Goal: Information Seeking & Learning: Learn about a topic

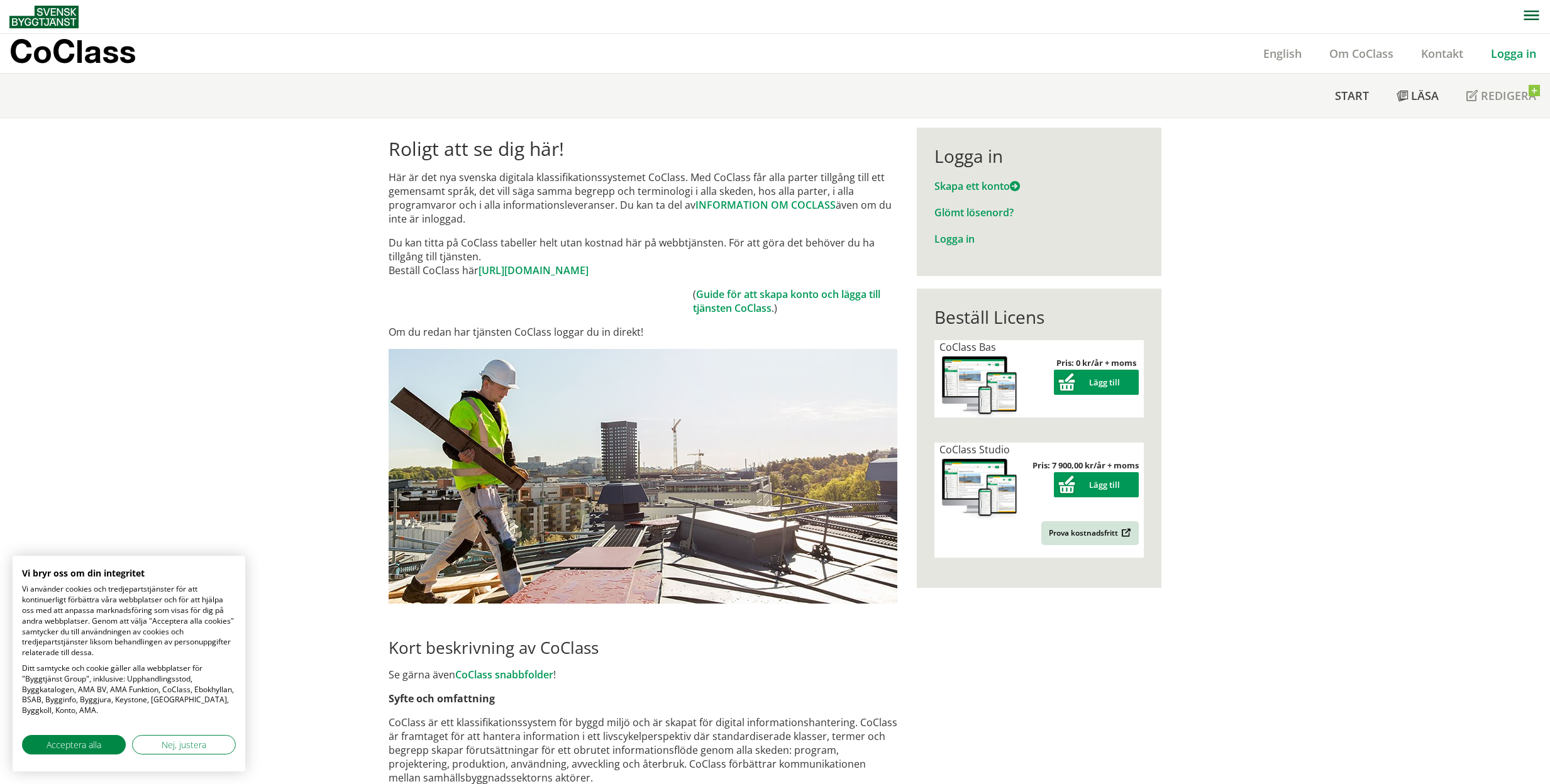
click at [1516, 51] on link "Logga in" at bounding box center [1513, 53] width 73 height 15
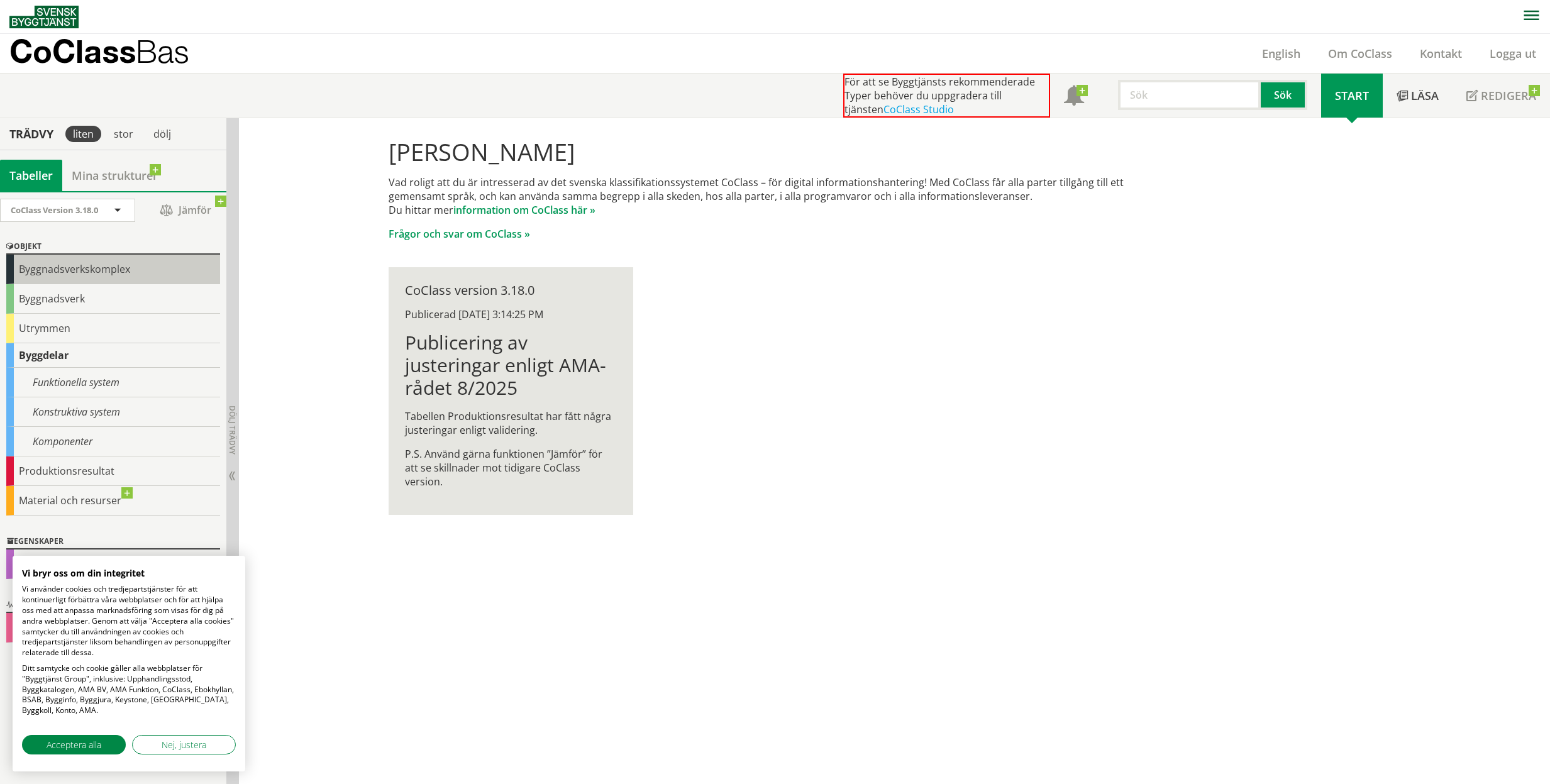
click at [95, 278] on div "Byggnadsverkskomplex" at bounding box center [113, 269] width 214 height 30
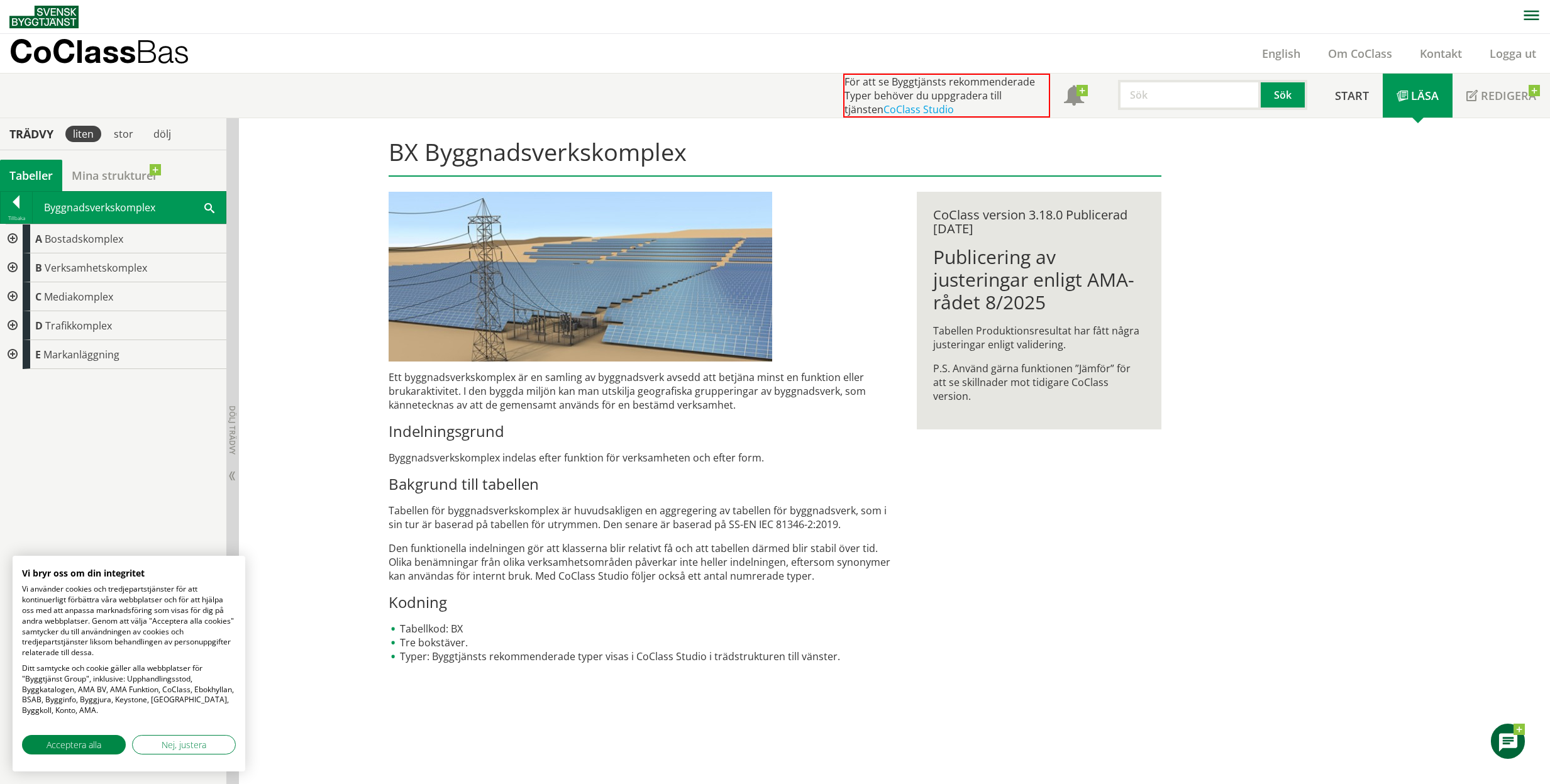
click at [9, 266] on div at bounding box center [11, 268] width 23 height 29
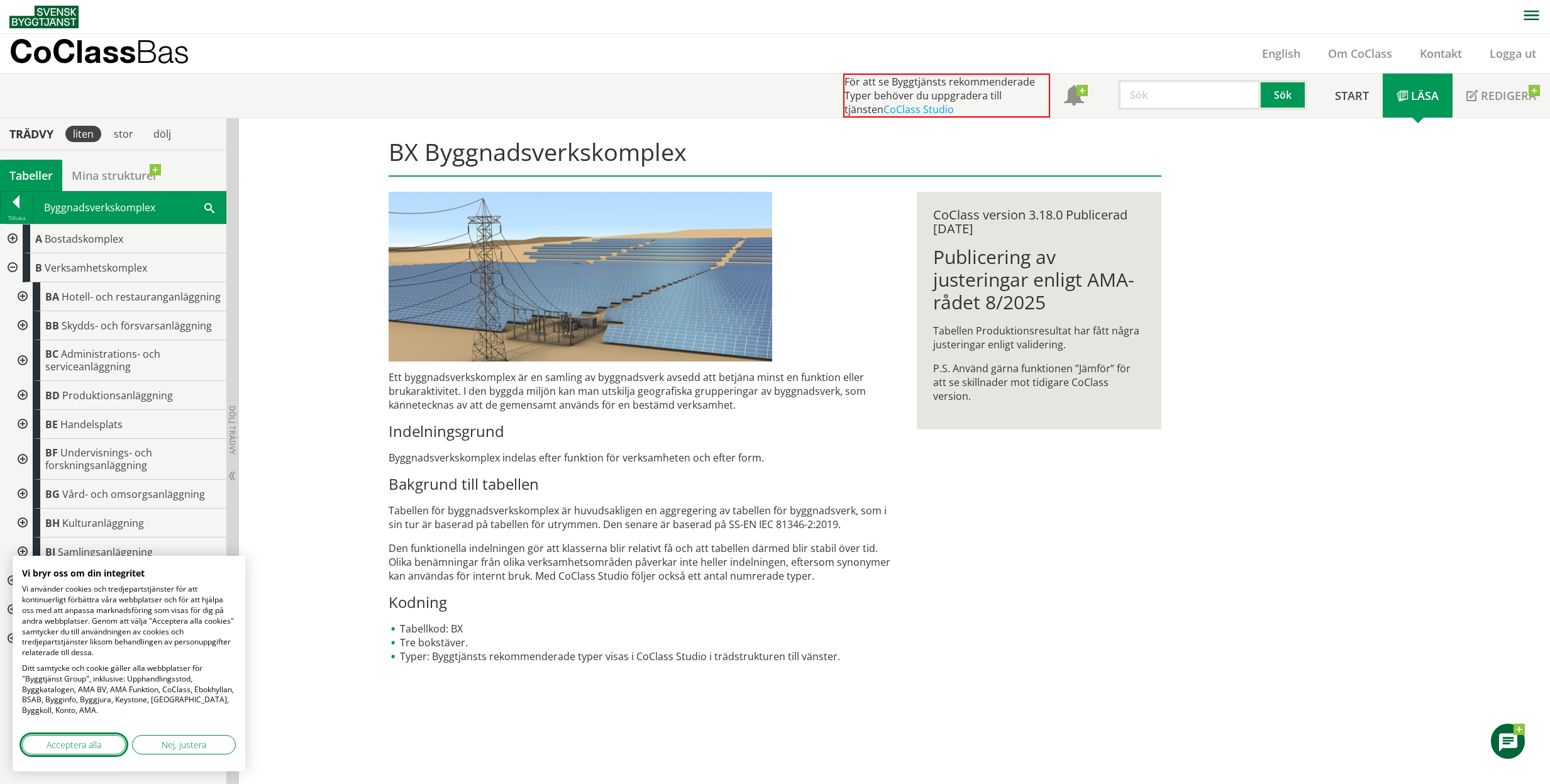
click at [103, 747] on button "Acceptera alla" at bounding box center [74, 745] width 104 height 20
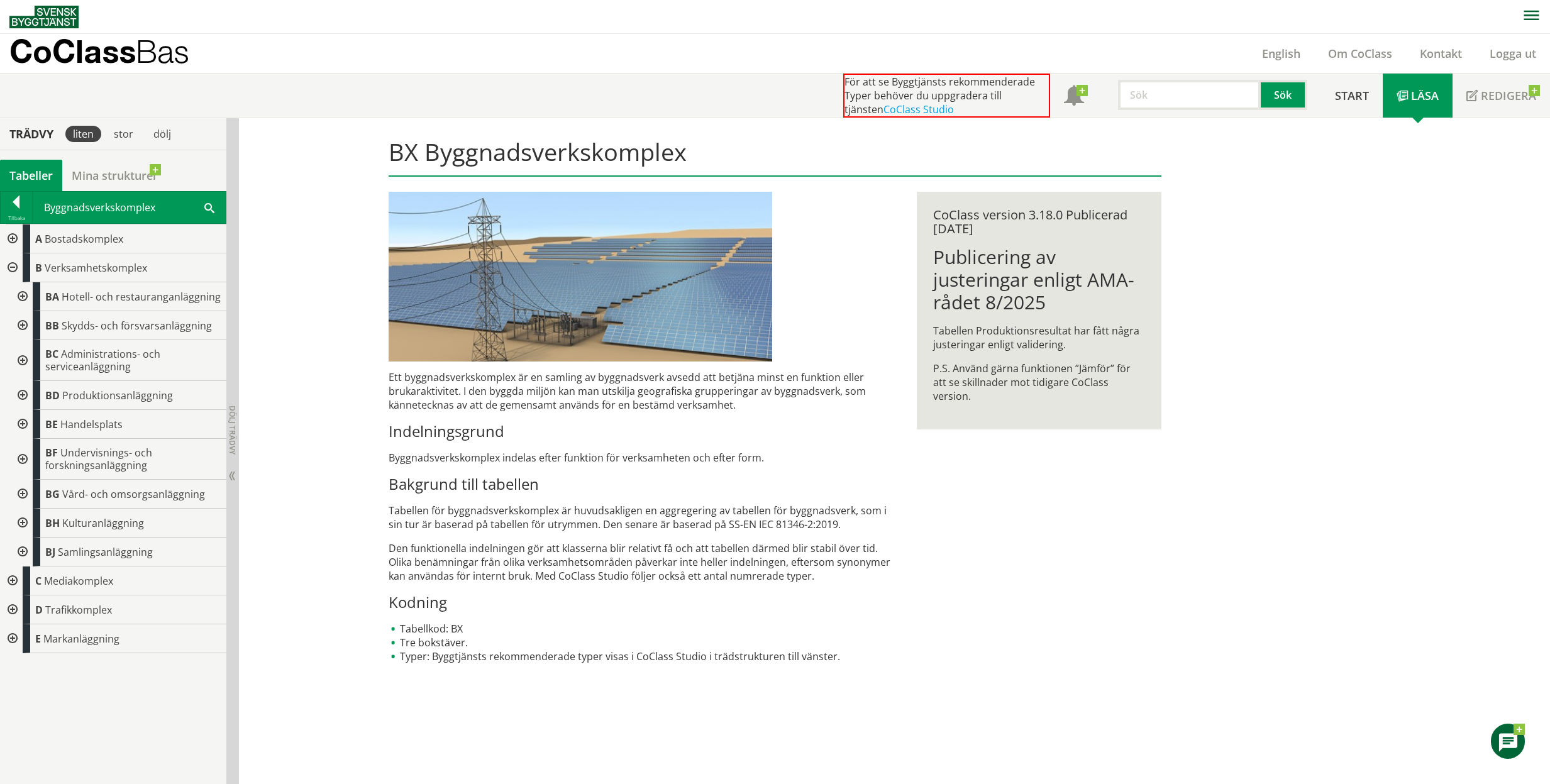
click at [211, 206] on span at bounding box center [209, 206] width 10 height 13
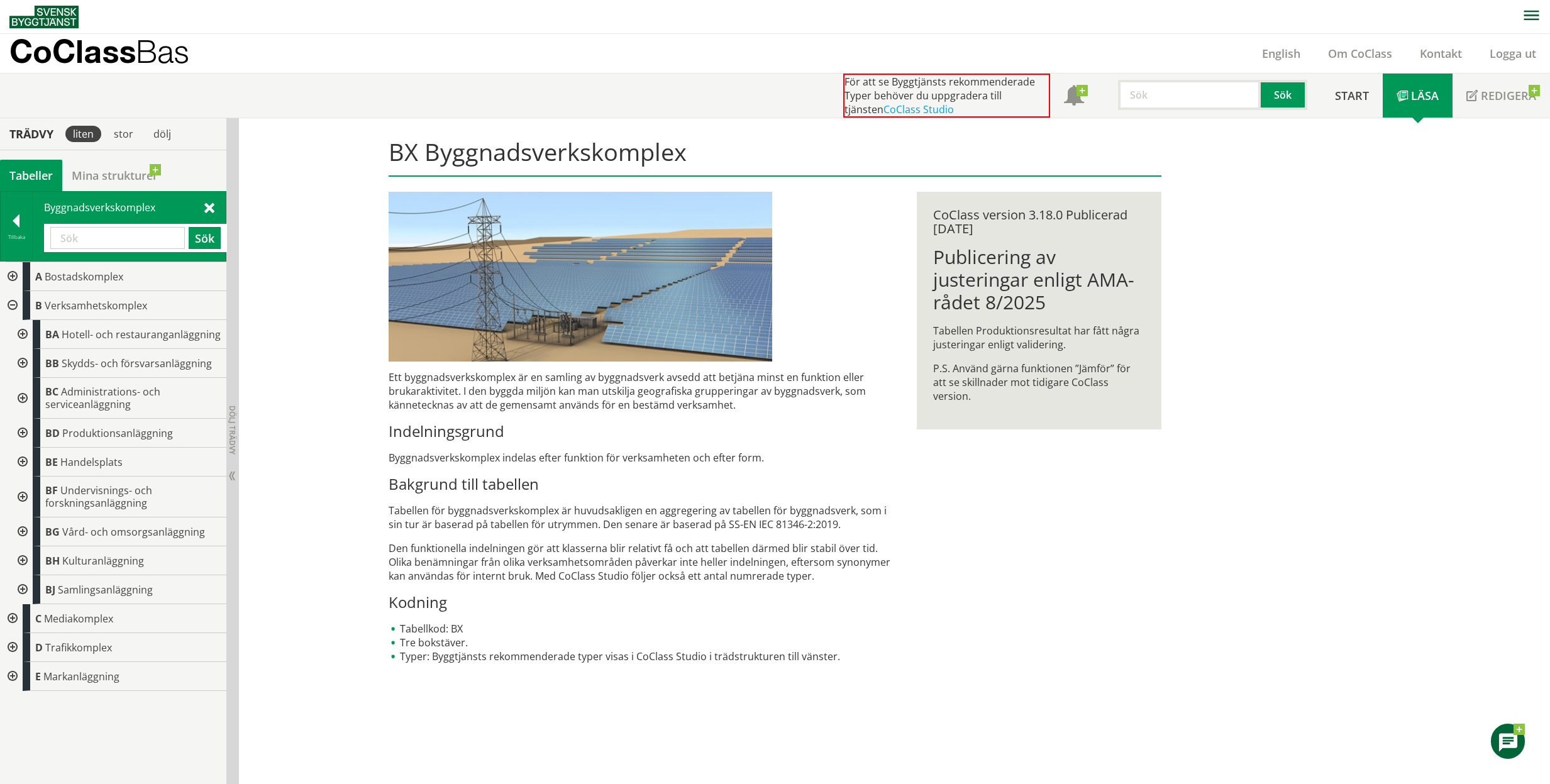
click at [208, 207] on span at bounding box center [209, 206] width 10 height 13
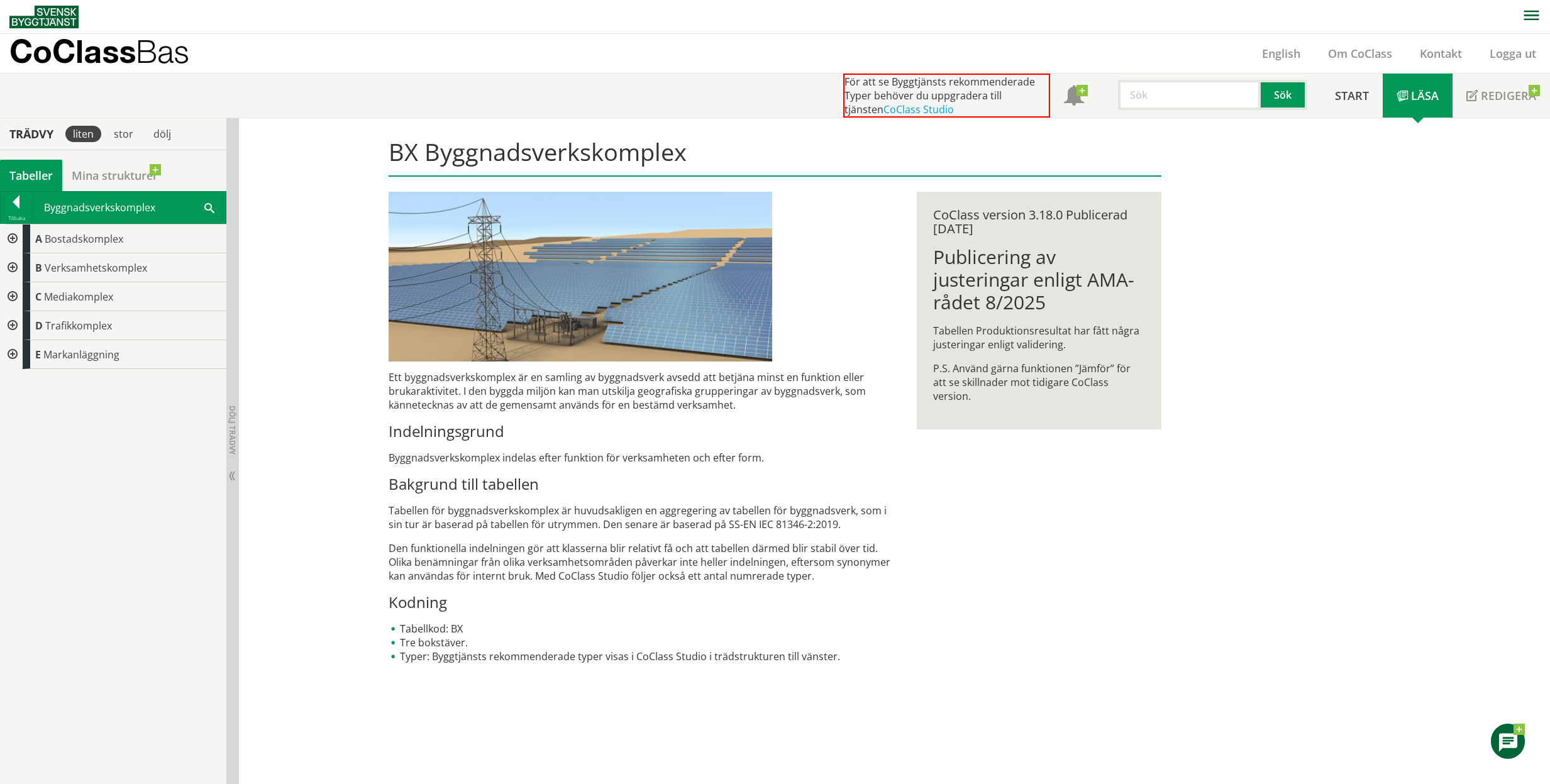
click at [208, 208] on span at bounding box center [209, 206] width 10 height 13
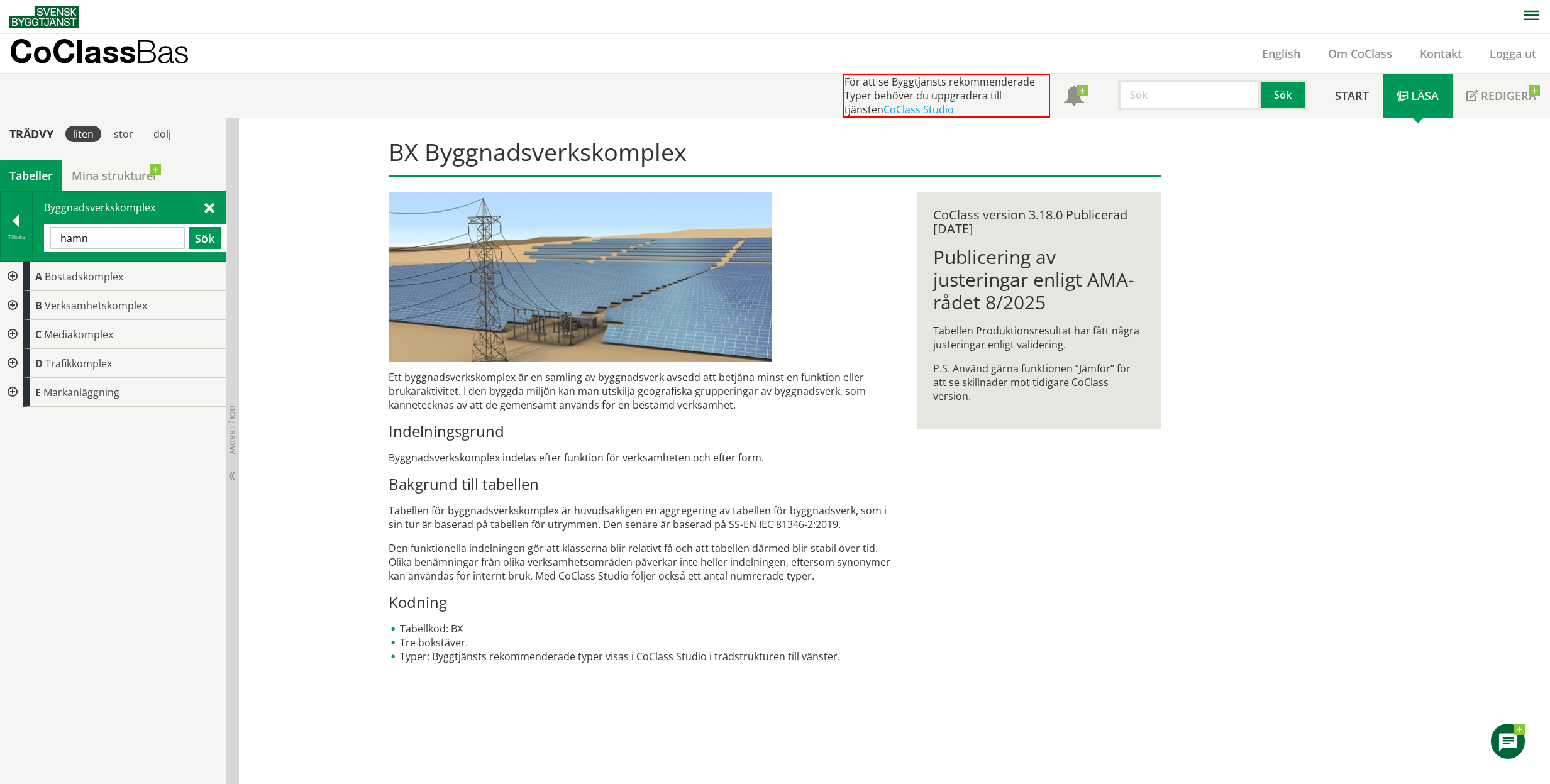
type input "hamn"
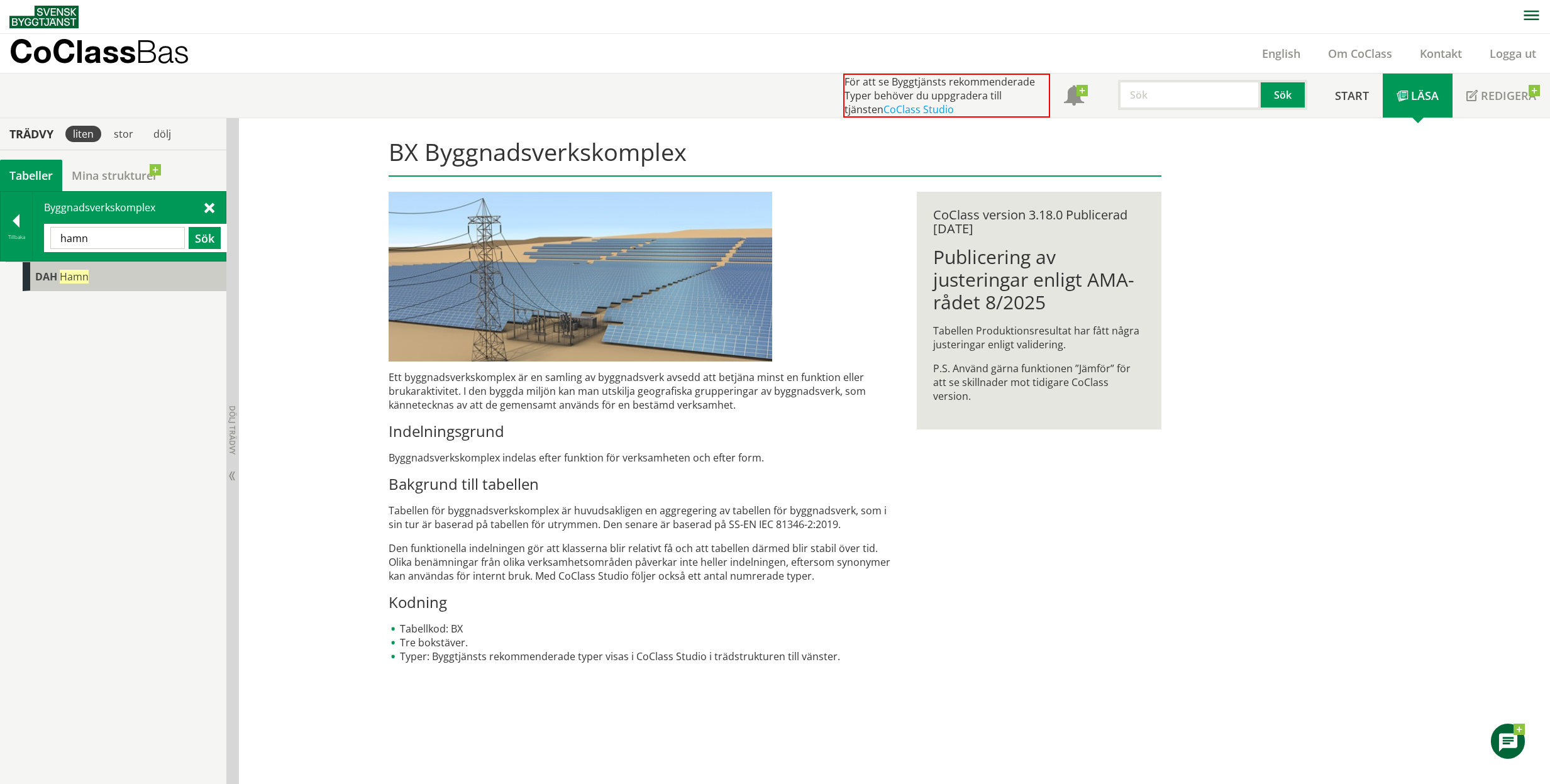
click at [151, 277] on div "DAH Hamn" at bounding box center [125, 277] width 204 height 29
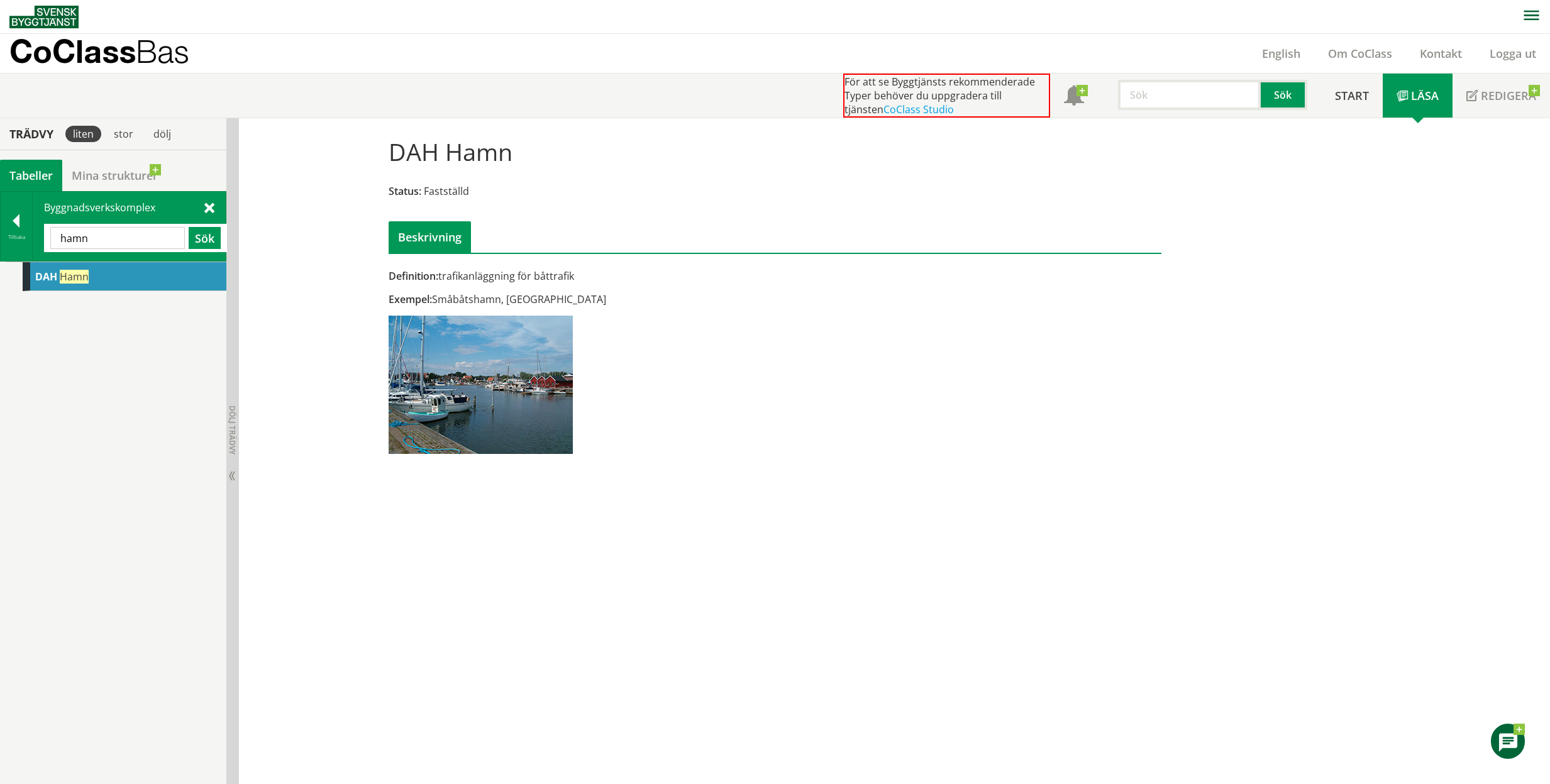
click at [208, 213] on span at bounding box center [209, 206] width 10 height 13
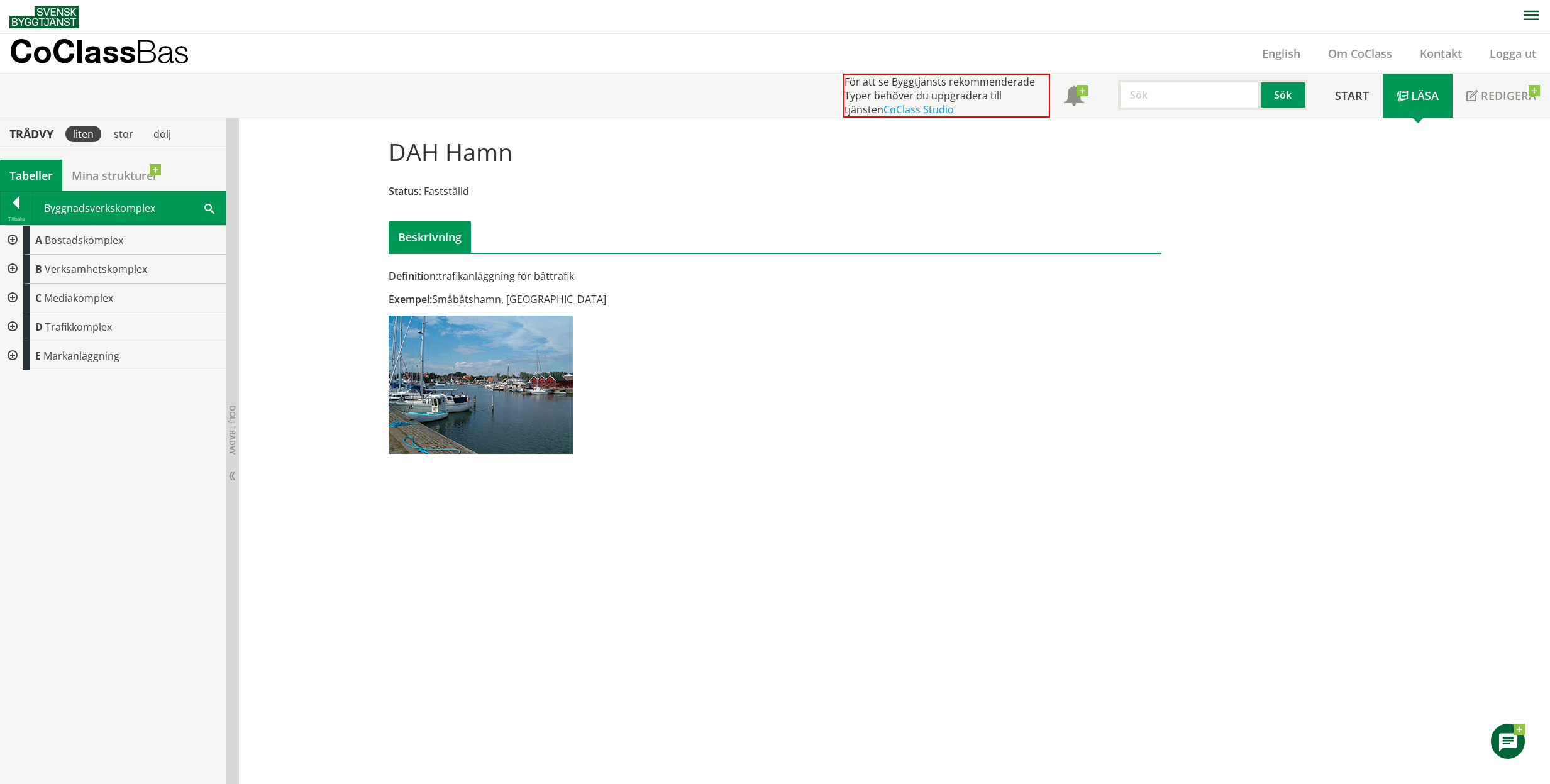
click at [9, 326] on div at bounding box center [11, 327] width 23 height 29
click at [26, 355] on div at bounding box center [21, 356] width 23 height 29
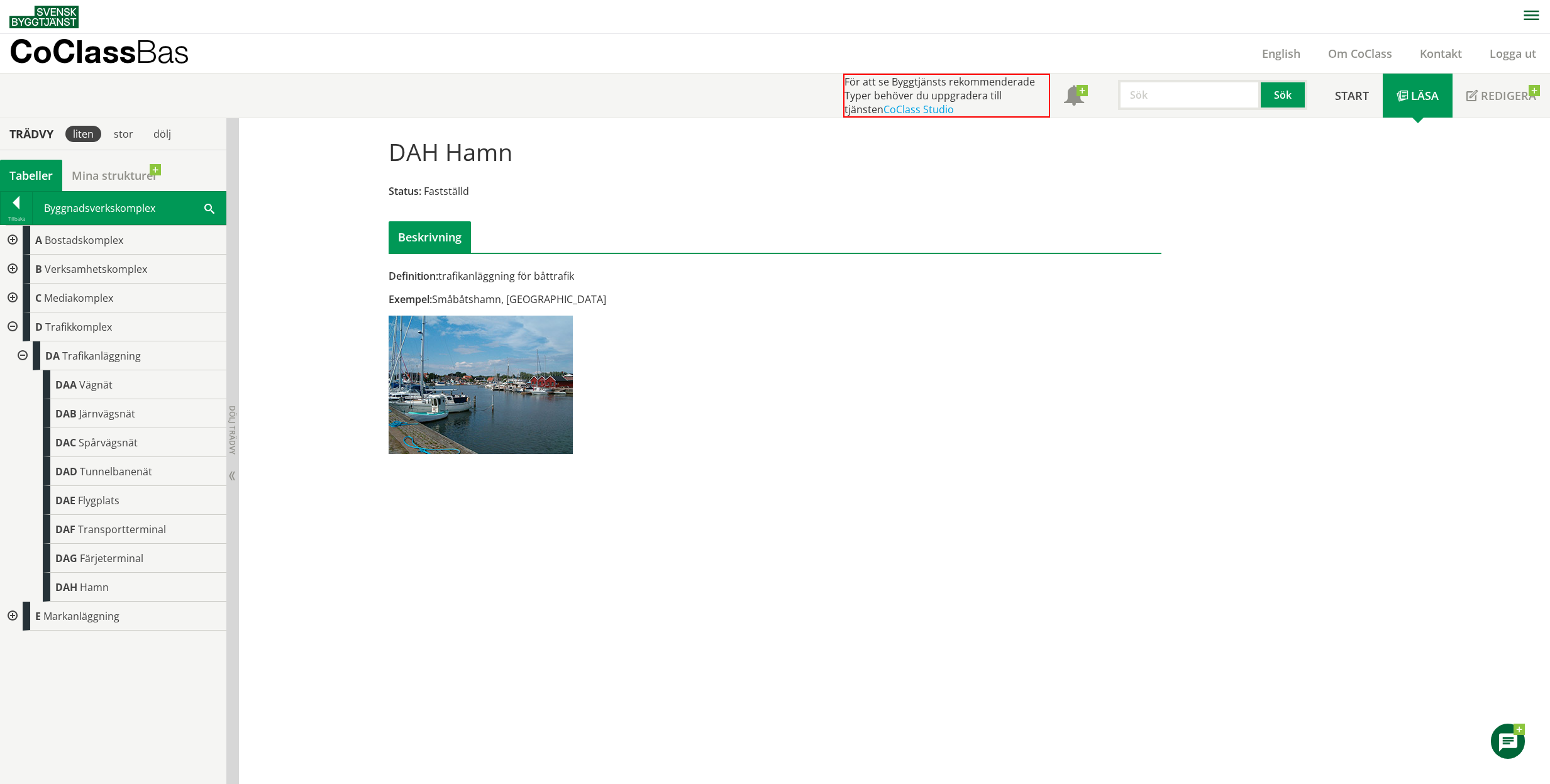
click at [15, 206] on div at bounding box center [16, 205] width 31 height 18
click at [0, 0] on span "CoClass Version 3.18.0" at bounding box center [0, 0] width 0 height 0
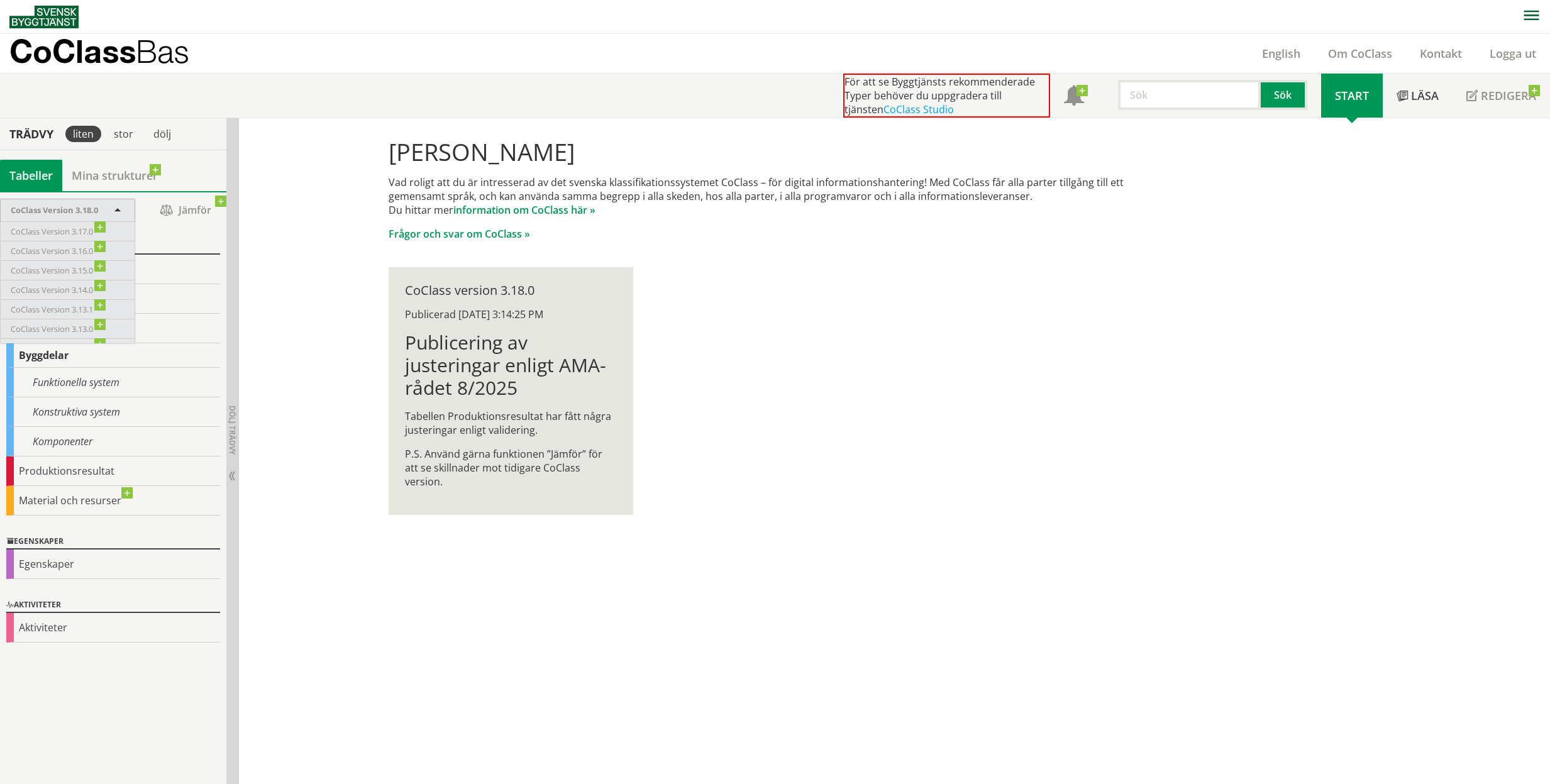
click at [279, 303] on div "[PERSON_NAME] Vad roligt att du är intresserad av det svenska klassifikationssy…" at bounding box center [894, 452] width 1311 height 666
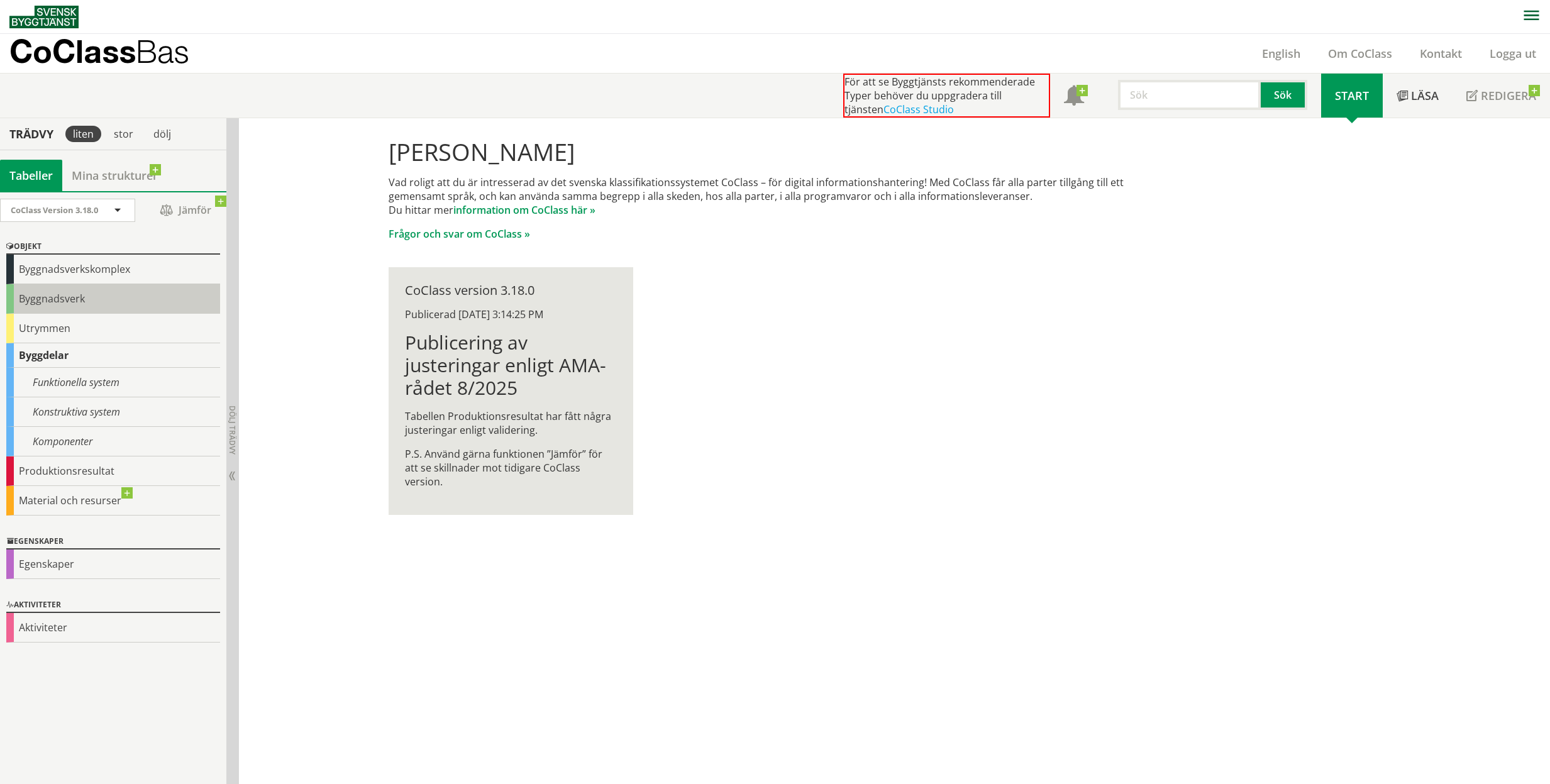
click at [115, 288] on div "Byggnadsverk" at bounding box center [113, 299] width 214 height 30
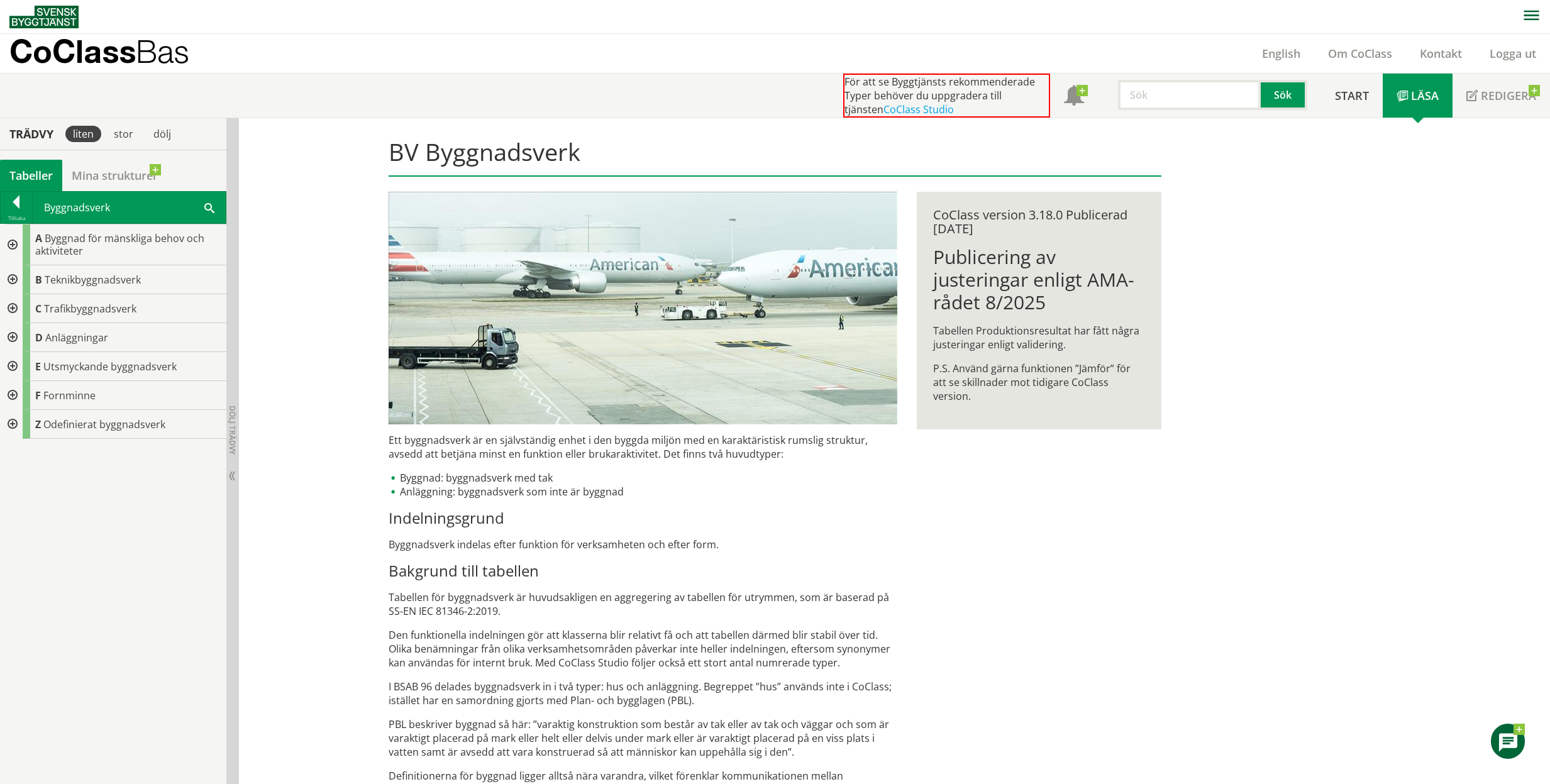
click at [208, 206] on span at bounding box center [209, 206] width 10 height 13
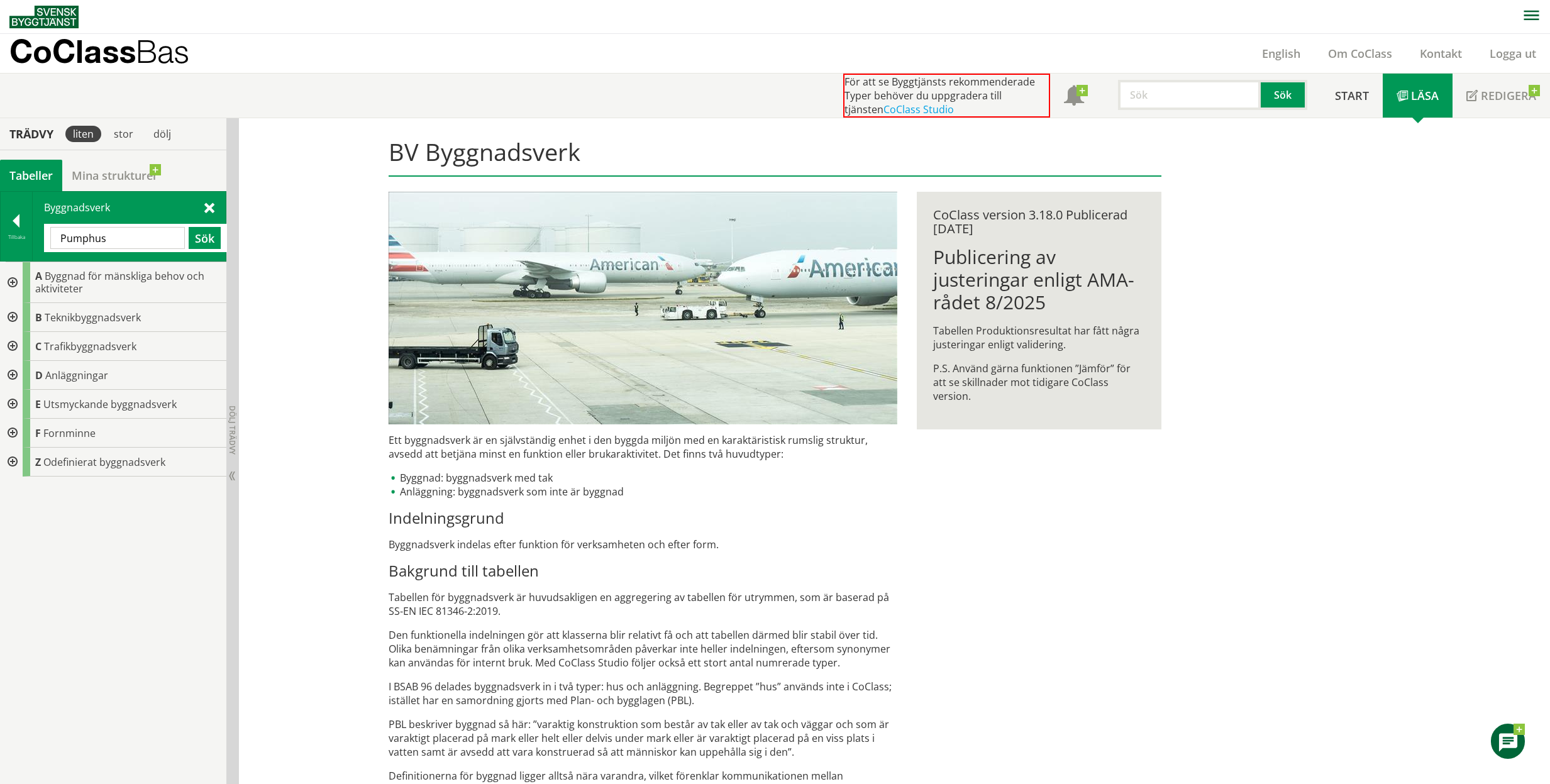
type input "Pumphus"
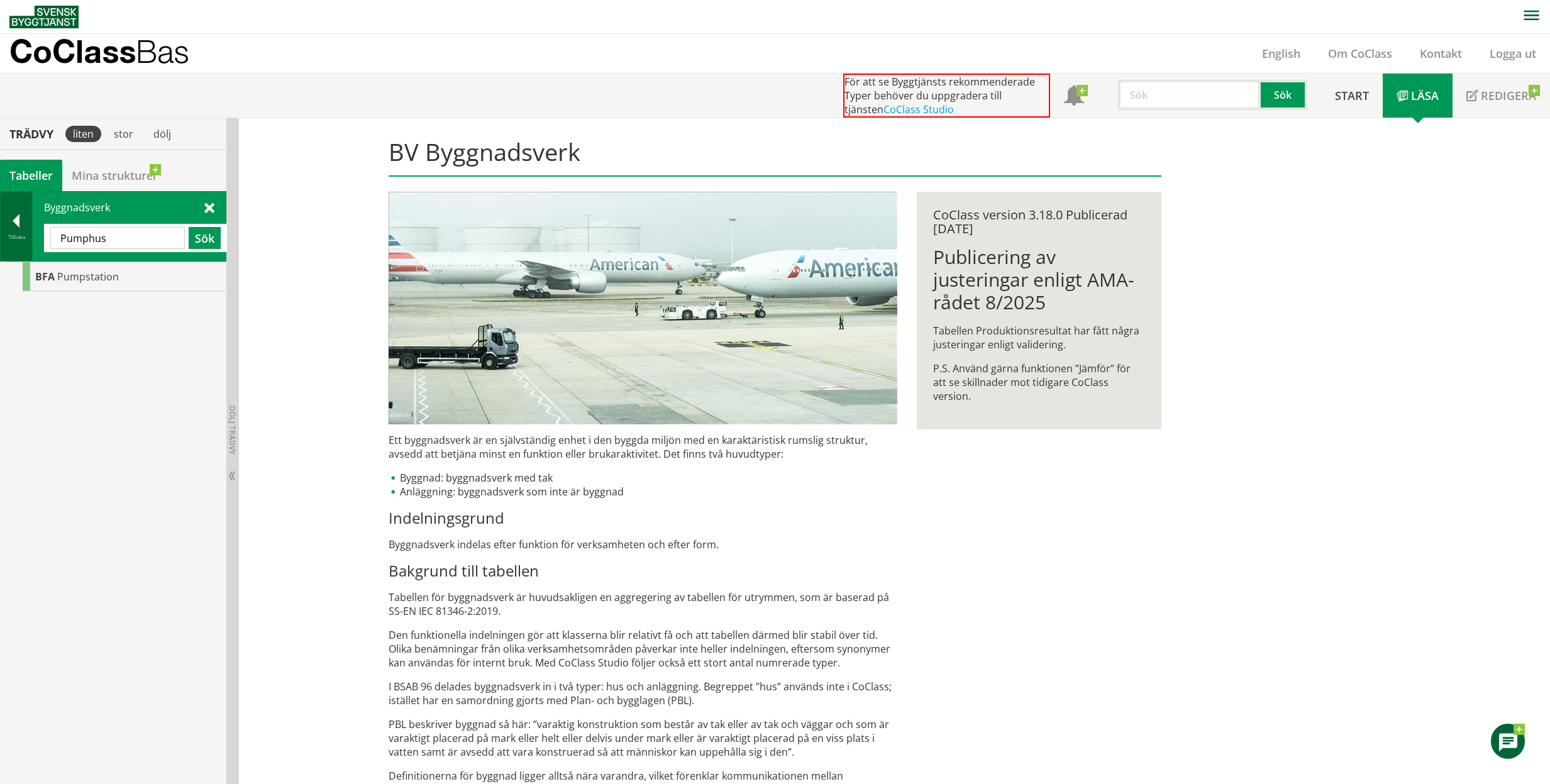
click at [22, 224] on div at bounding box center [16, 223] width 31 height 18
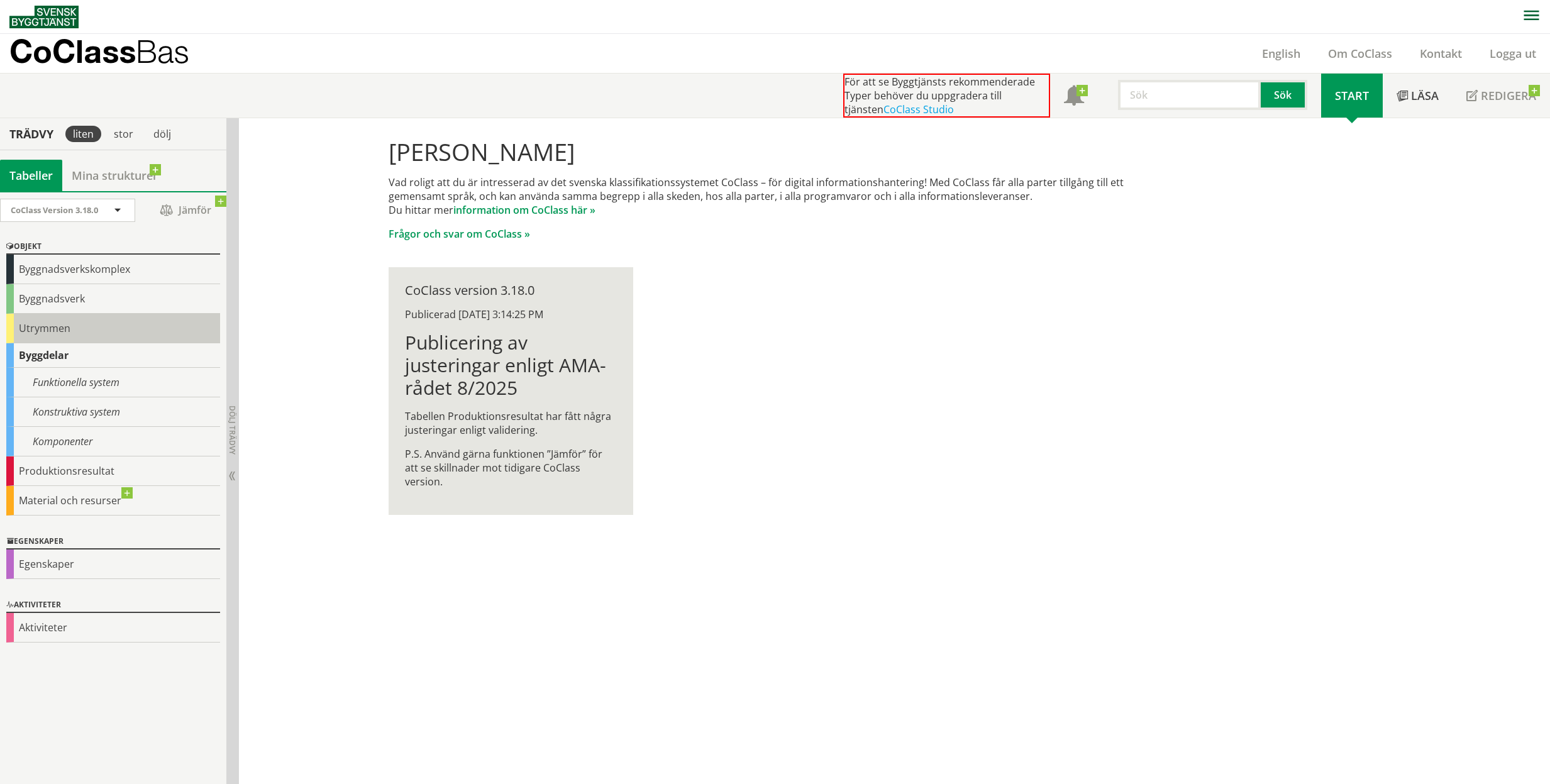
click at [76, 338] on div "Utrymmen" at bounding box center [113, 329] width 214 height 30
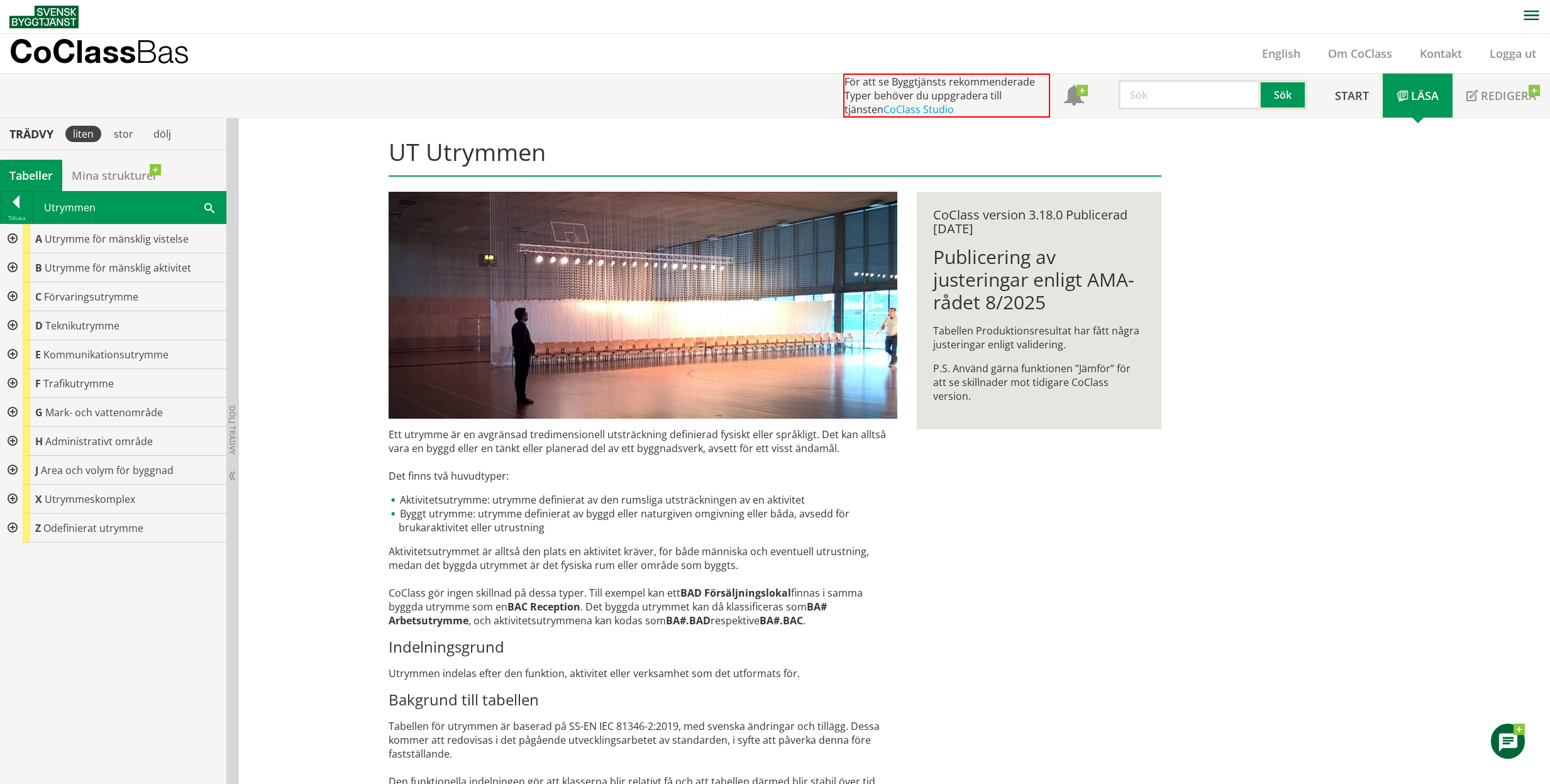
click at [3, 496] on div at bounding box center [11, 499] width 23 height 29
click at [21, 604] on div at bounding box center [21, 615] width 23 height 29
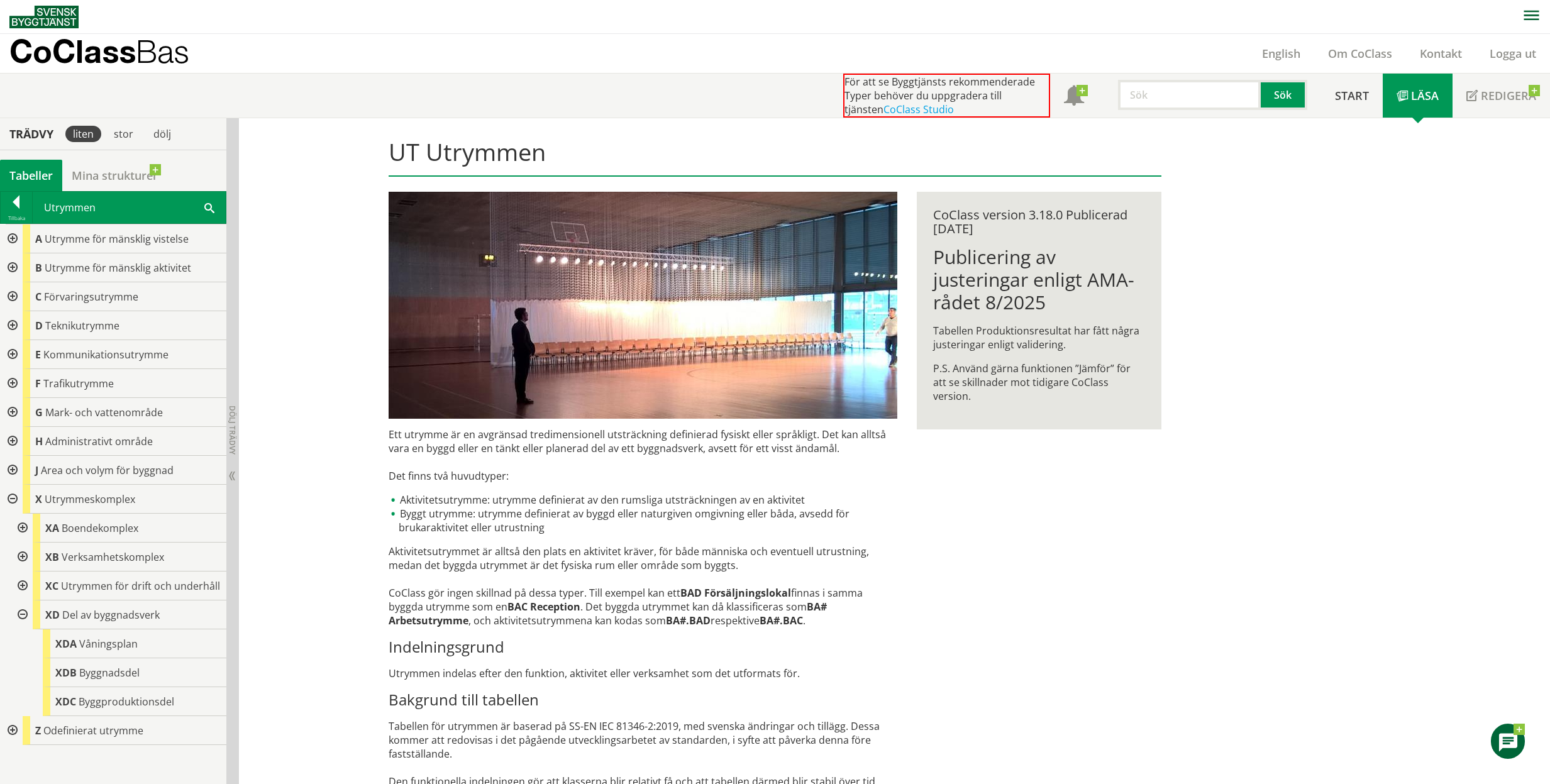
click at [210, 208] on span at bounding box center [209, 206] width 10 height 13
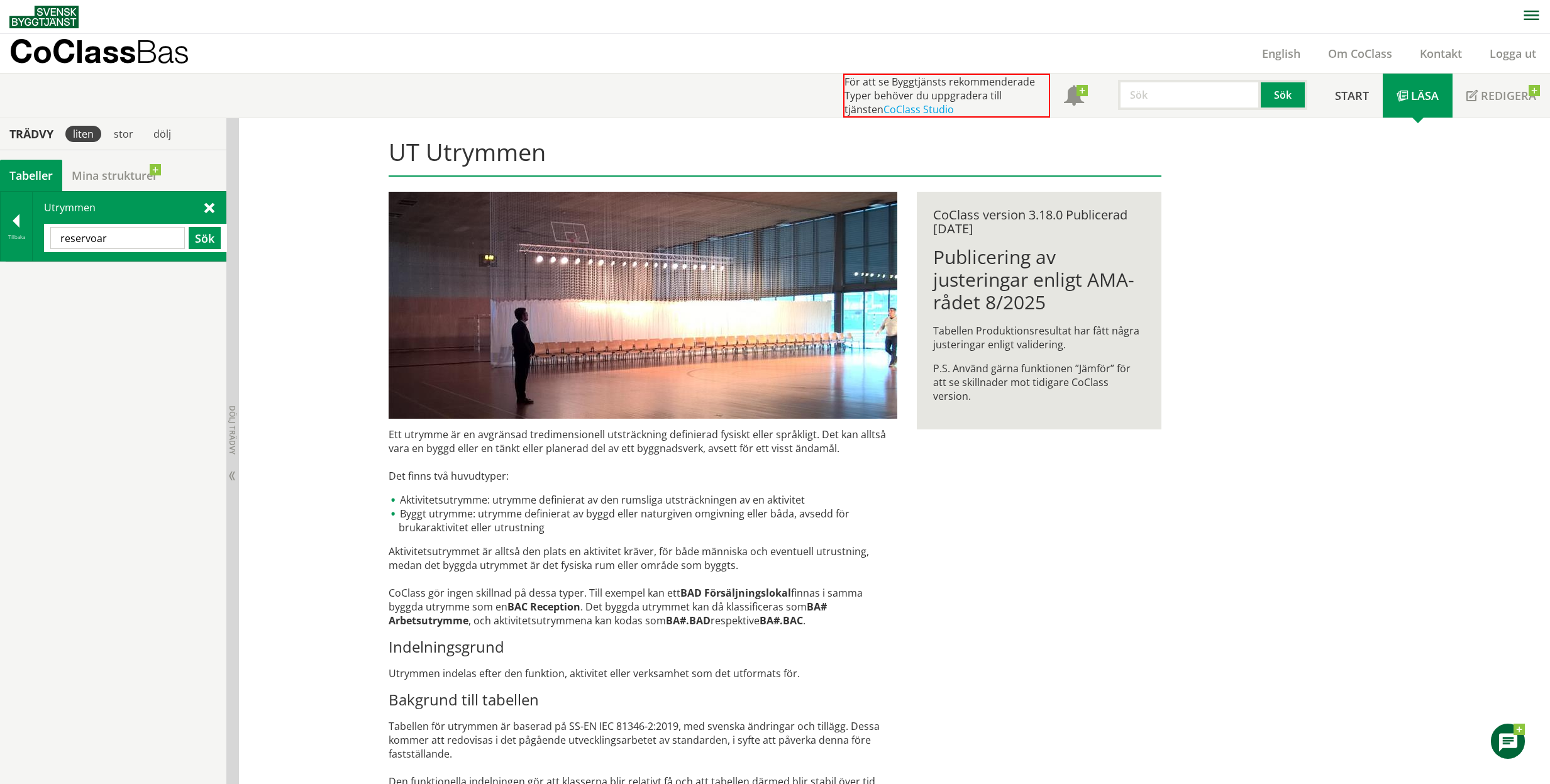
drag, startPoint x: 118, startPoint y: 240, endPoint x: 55, endPoint y: 239, distance: 63.0
click at [55, 239] on input "reservoar" at bounding box center [118, 238] width 135 height 22
type input "pool"
click at [68, 271] on span at bounding box center [68, 271] width 0 height 0
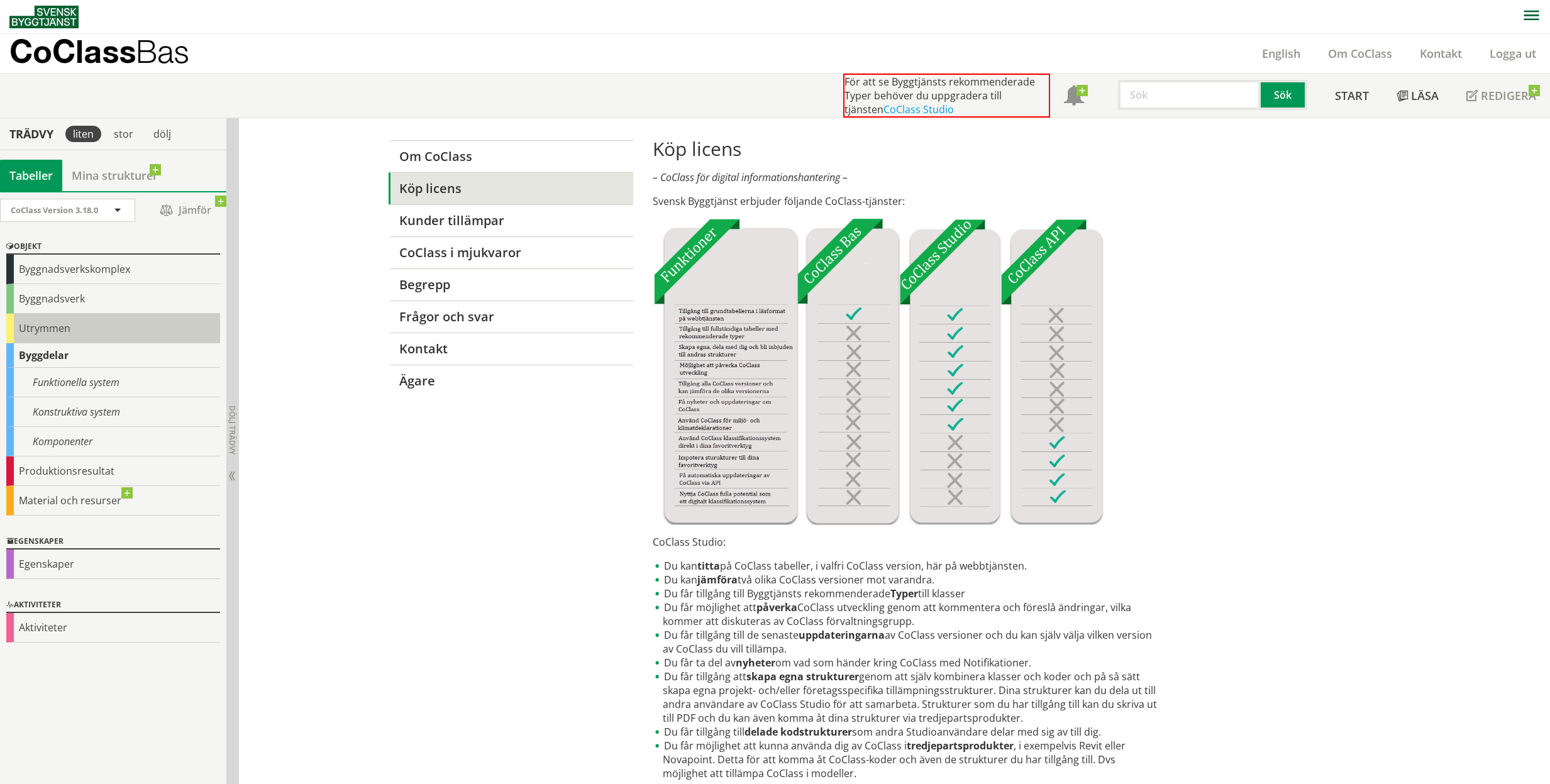
click at [73, 329] on div "Utrymmen" at bounding box center [113, 329] width 214 height 30
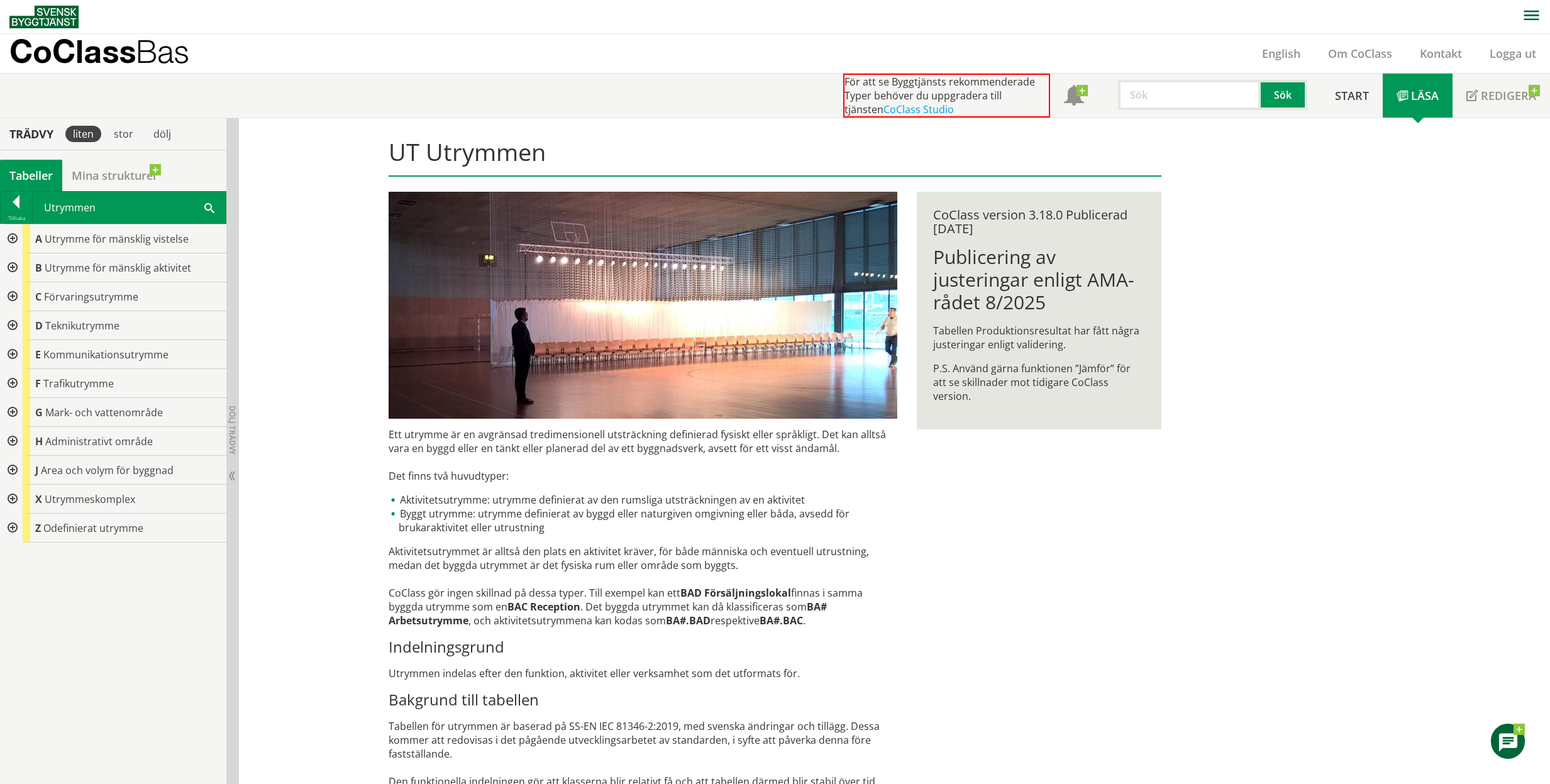
click at [12, 271] on div at bounding box center [11, 268] width 23 height 29
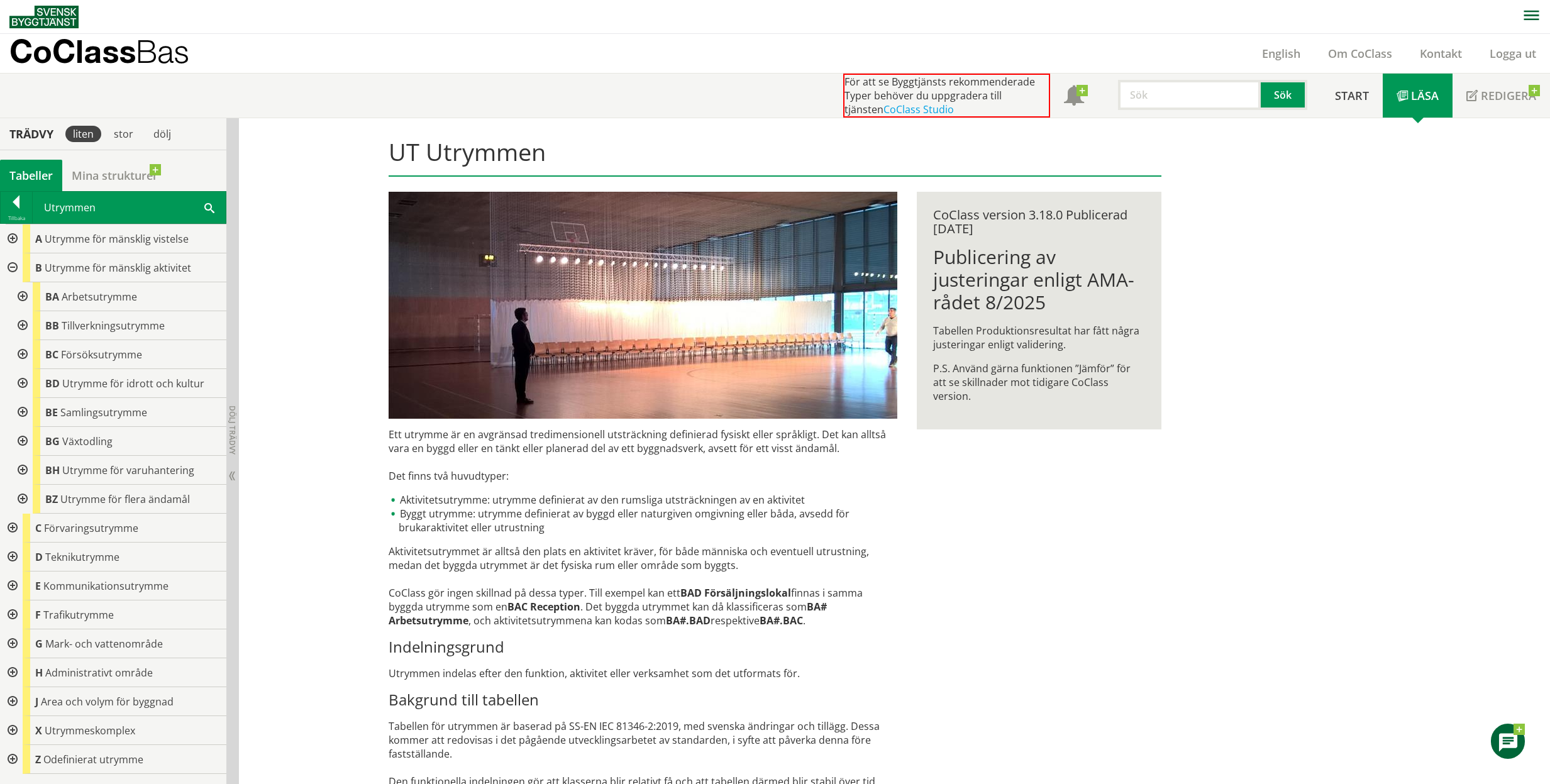
click at [12, 271] on div at bounding box center [11, 268] width 23 height 29
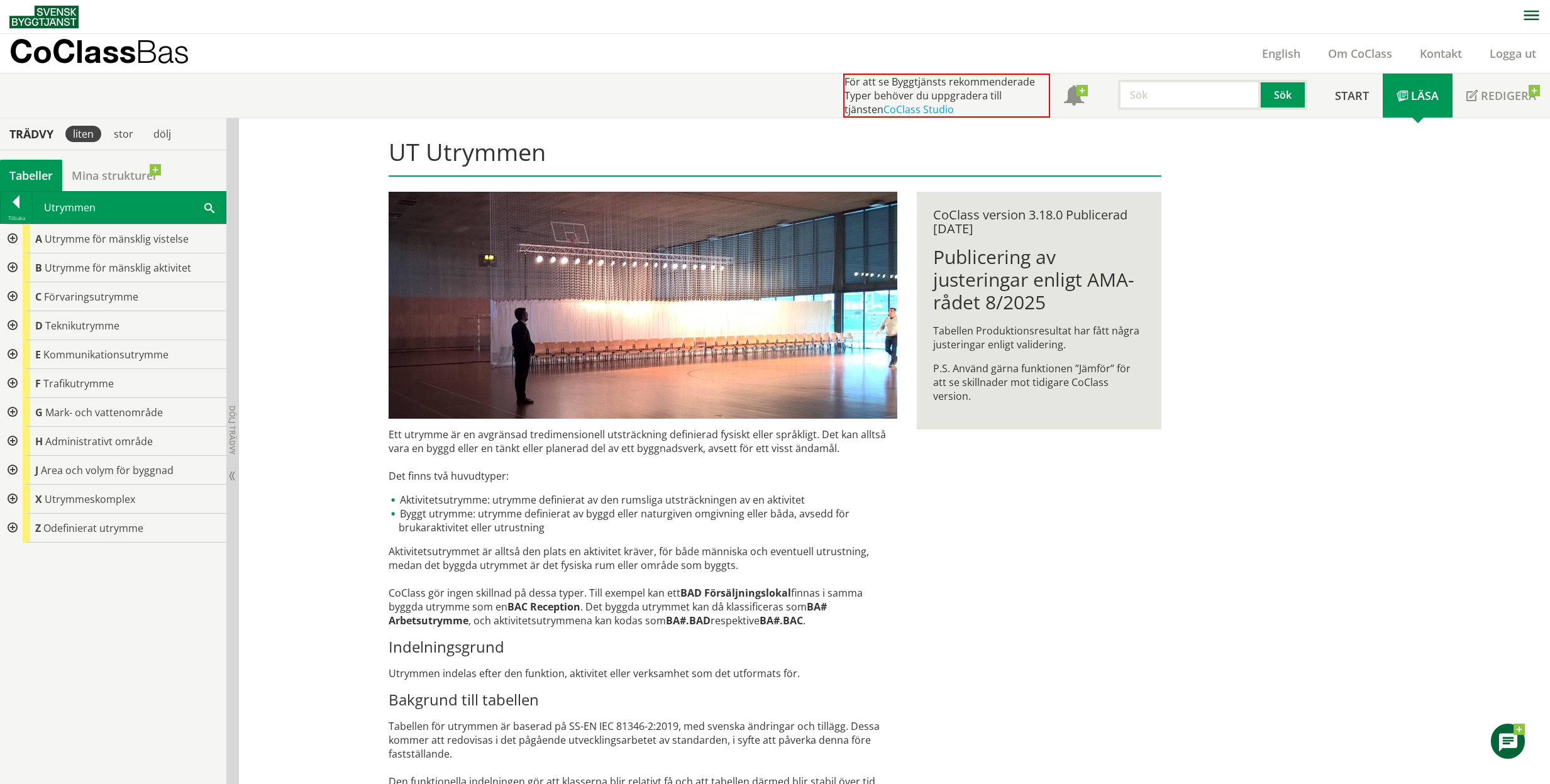
click at [14, 326] on div at bounding box center [11, 326] width 23 height 29
click at [23, 351] on div at bounding box center [21, 355] width 23 height 29
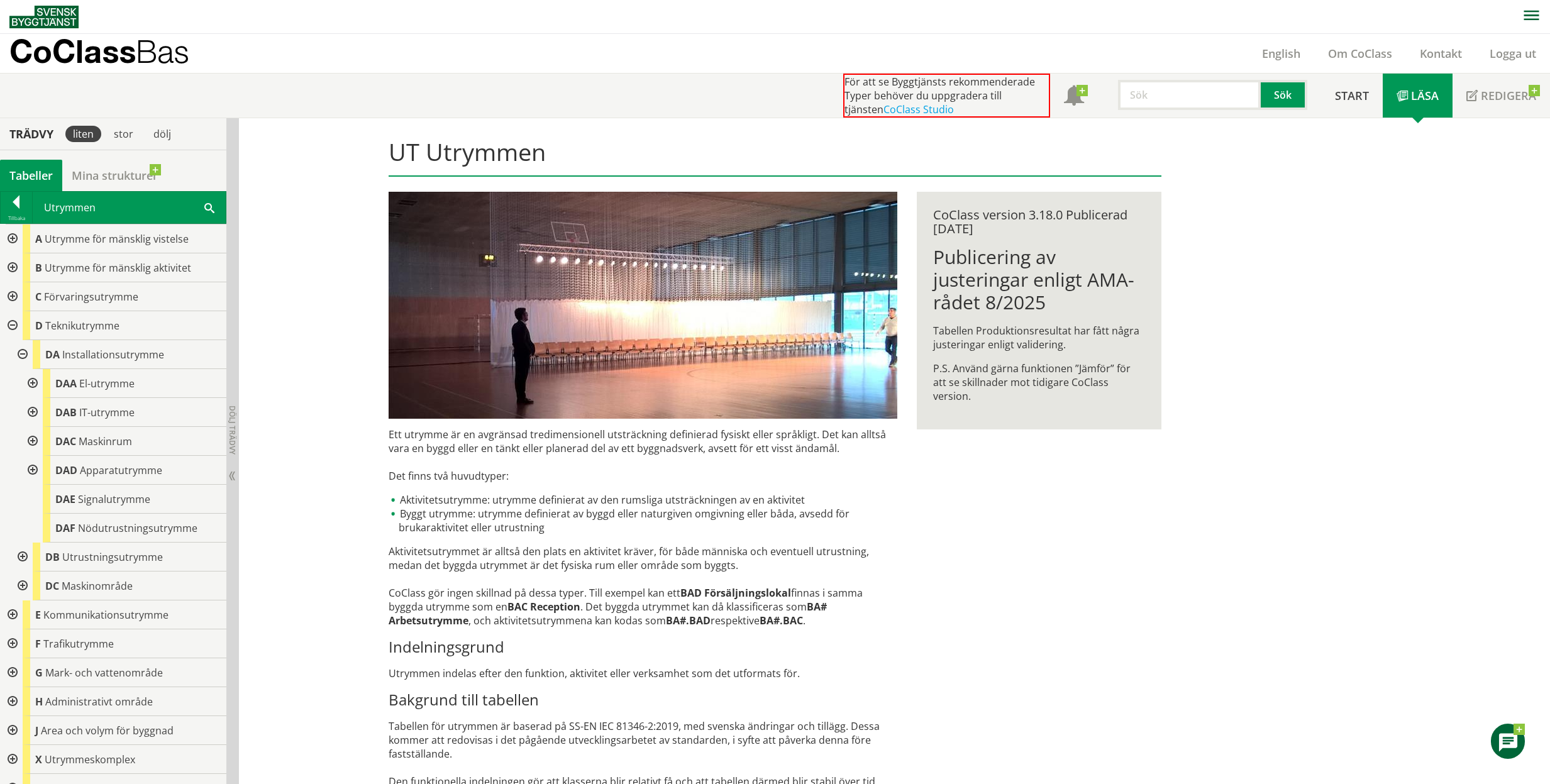
click at [9, 325] on div at bounding box center [11, 326] width 23 height 29
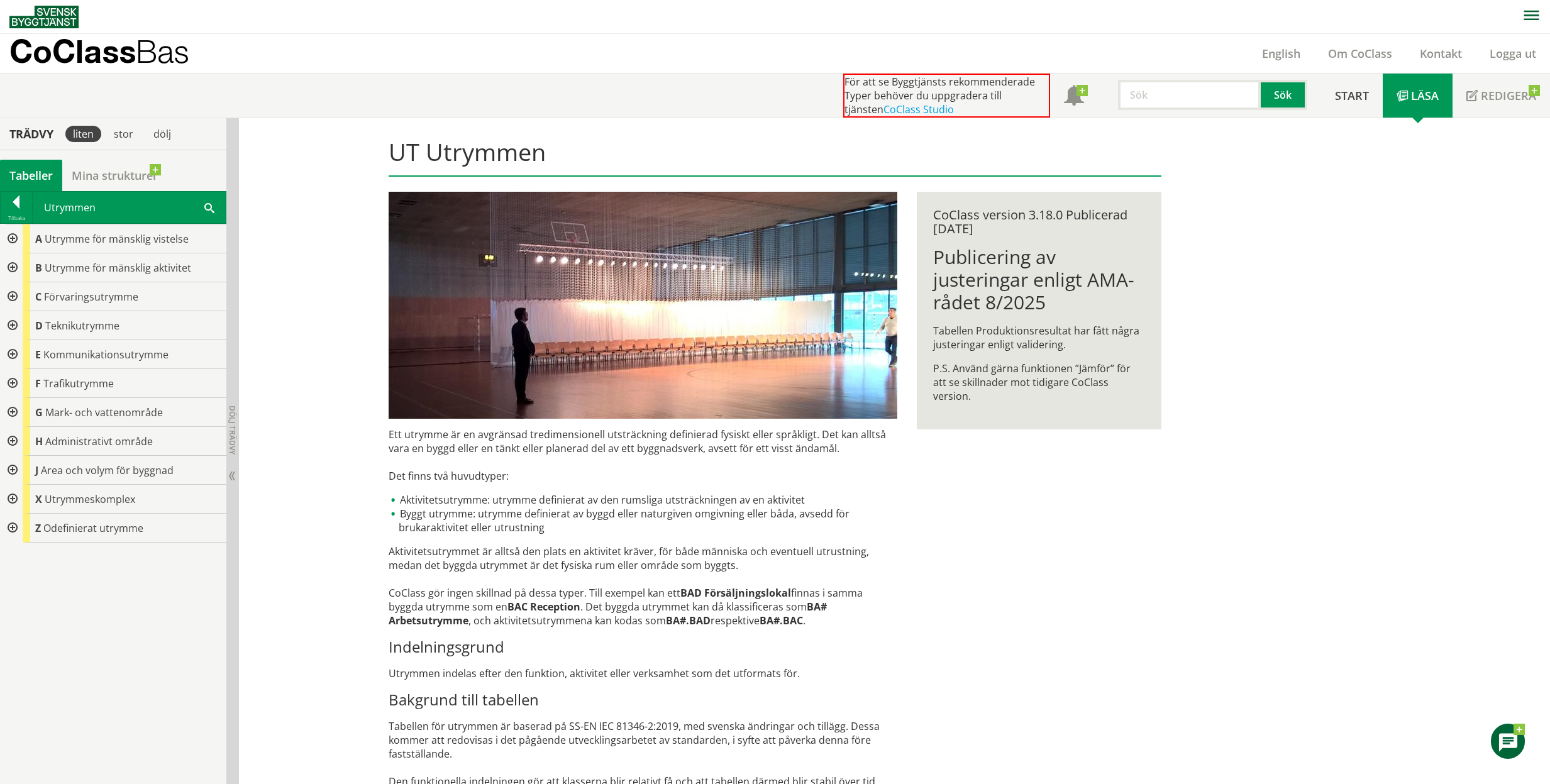
click at [11, 296] on div at bounding box center [11, 296] width 23 height 29
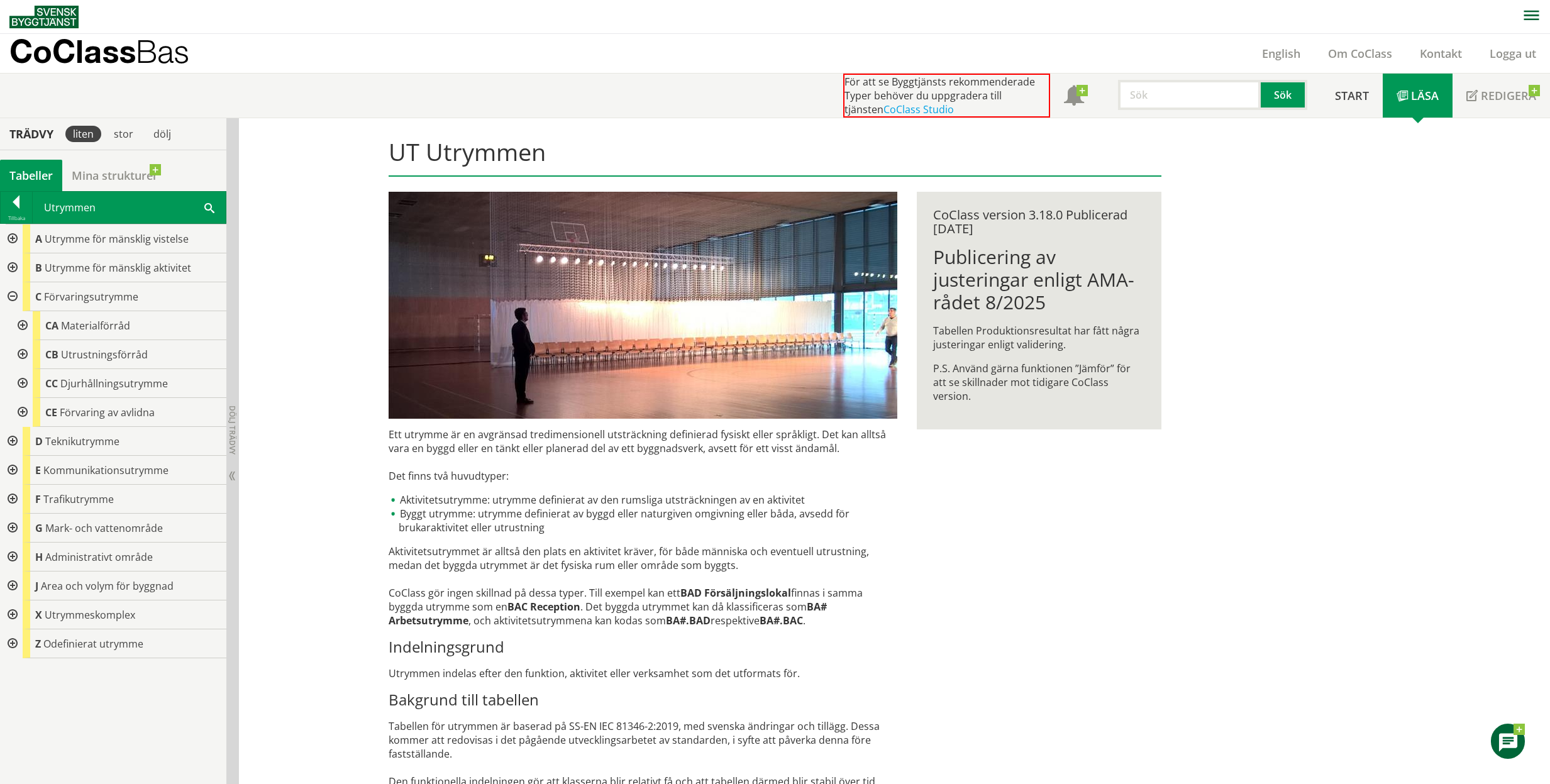
click at [24, 328] on div at bounding box center [21, 326] width 23 height 29
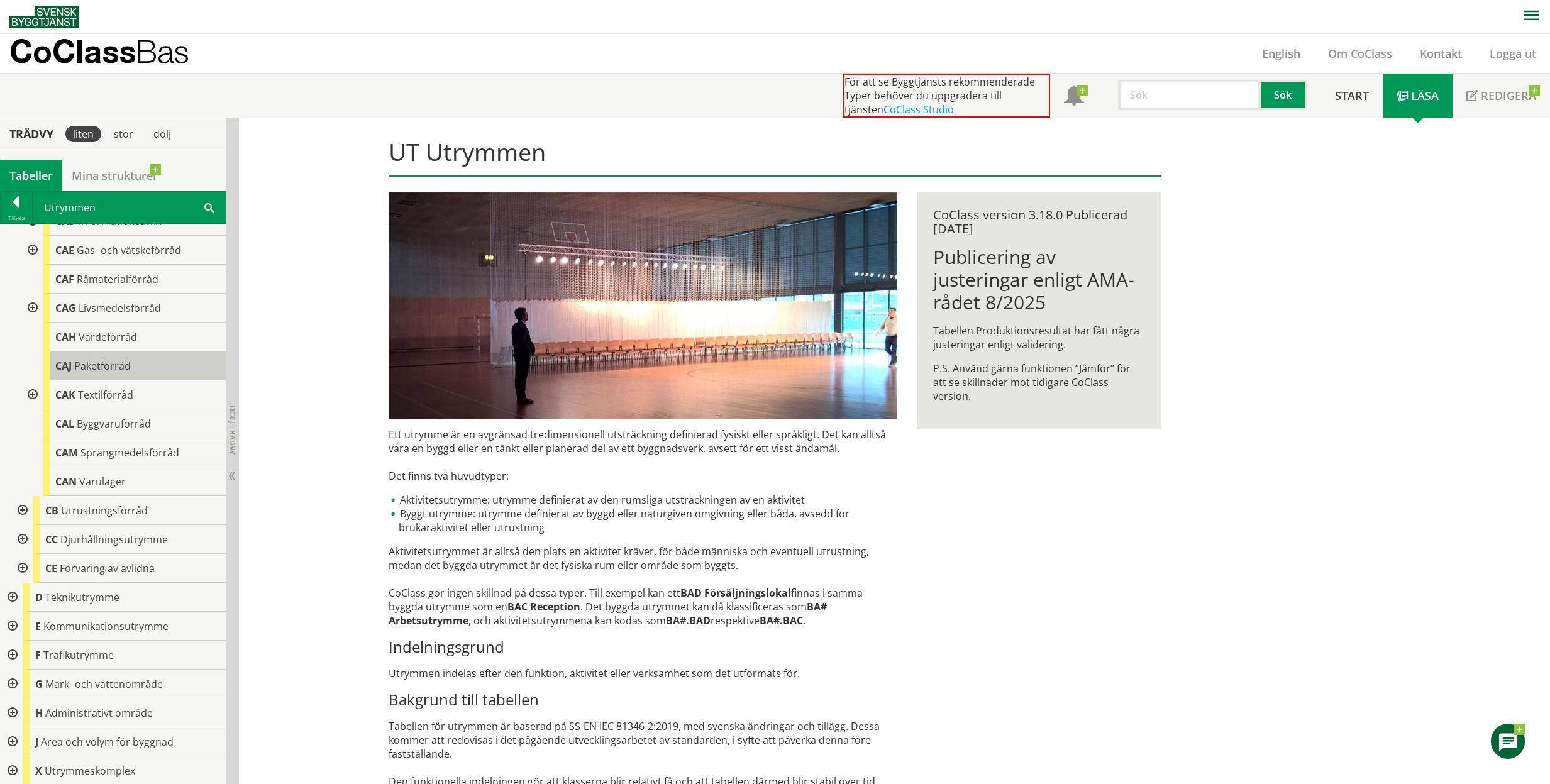
scroll to position [250, 0]
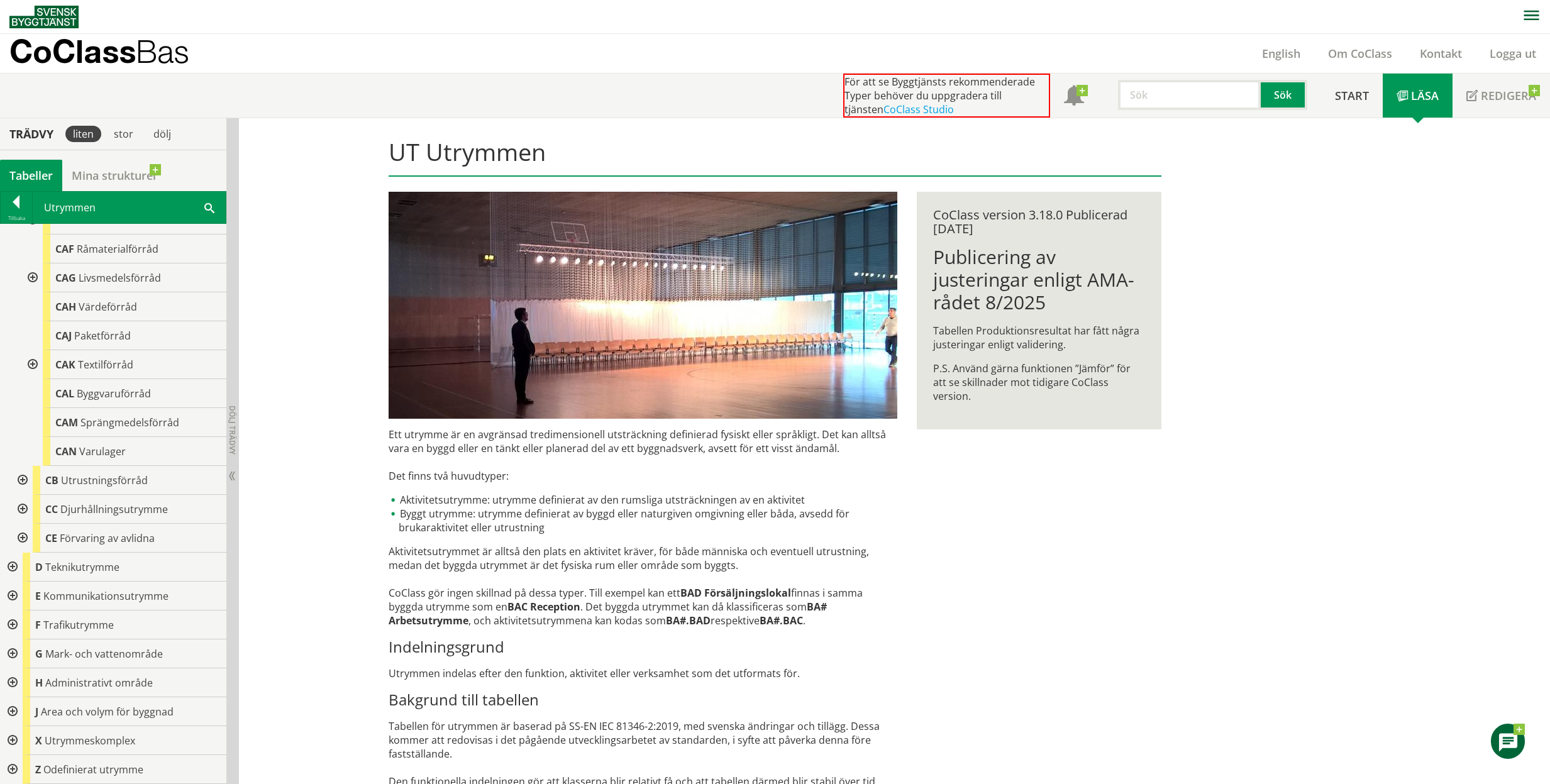
click at [9, 654] on div at bounding box center [11, 654] width 23 height 29
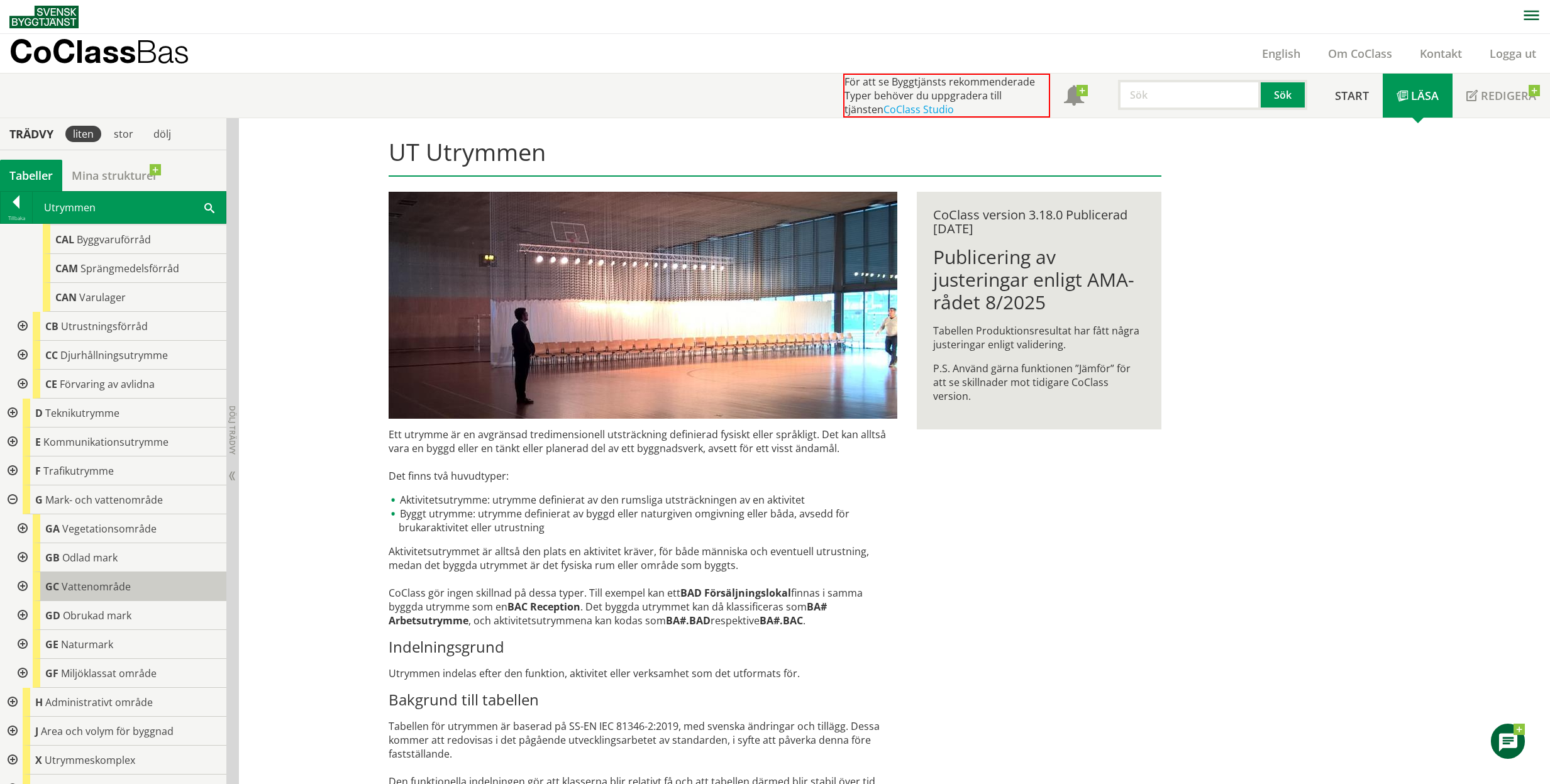
scroll to position [418, 0]
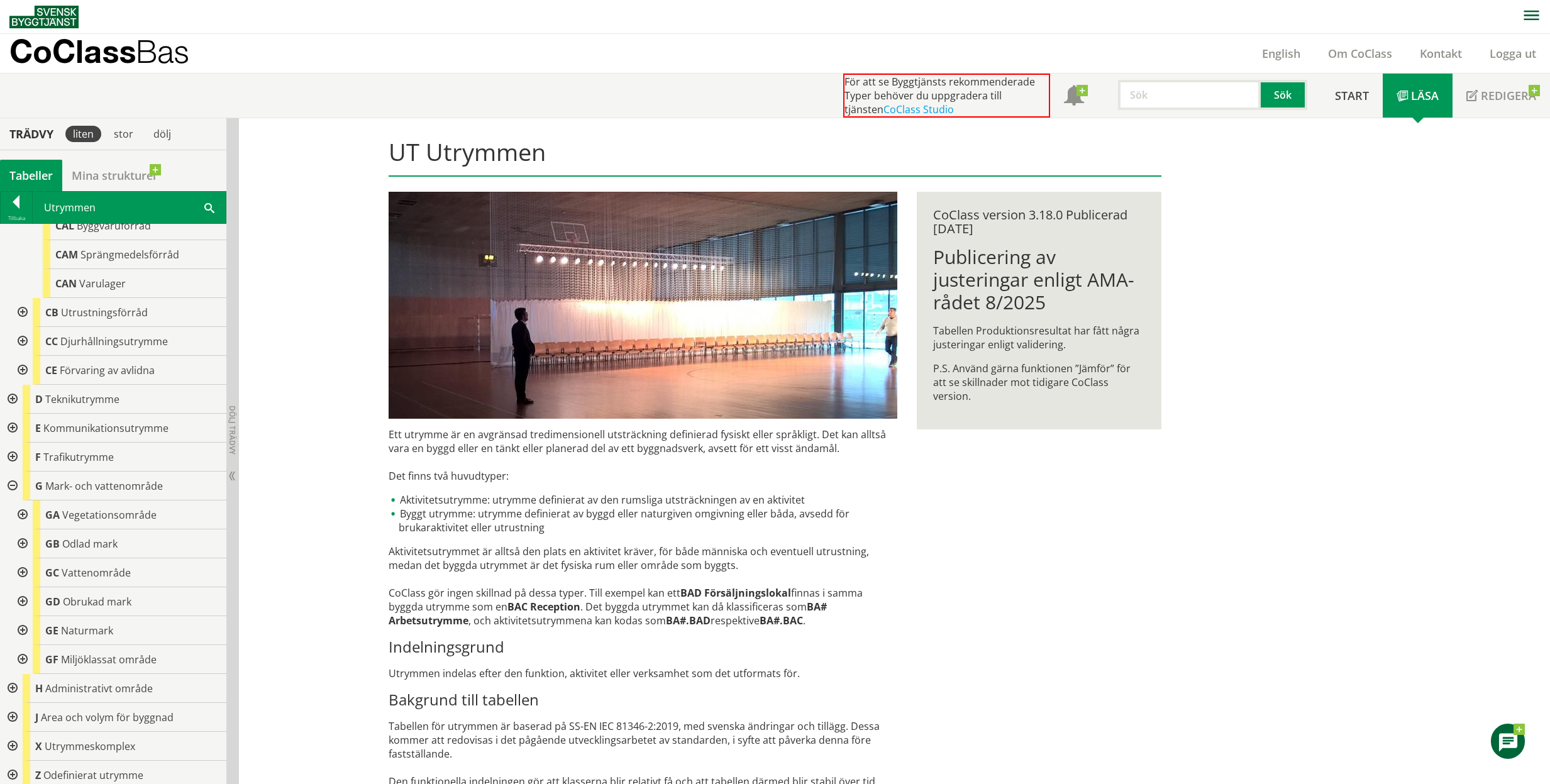
click at [25, 571] on div at bounding box center [21, 573] width 23 height 29
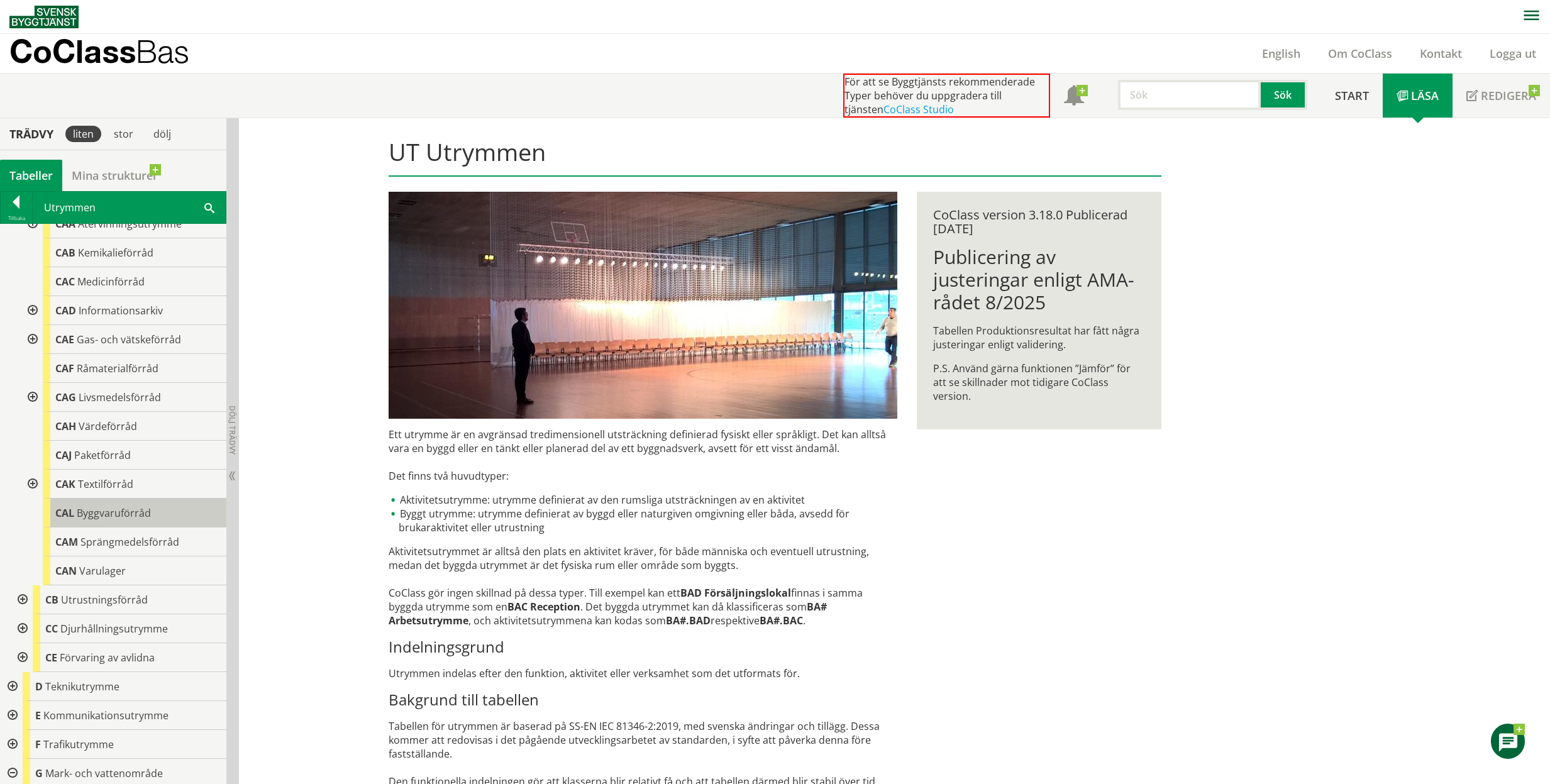
scroll to position [0, 0]
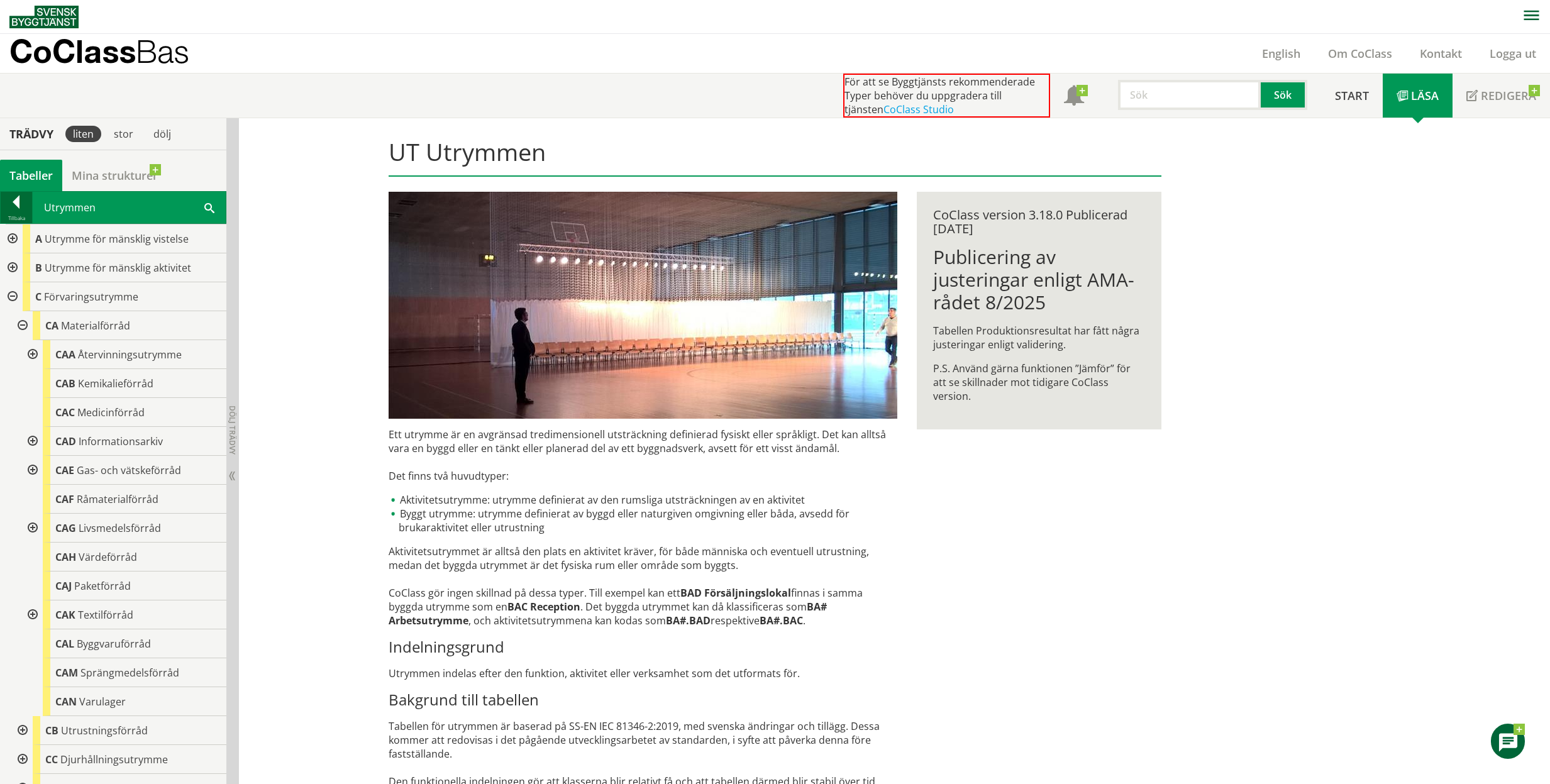
click at [14, 204] on div at bounding box center [16, 204] width 31 height 18
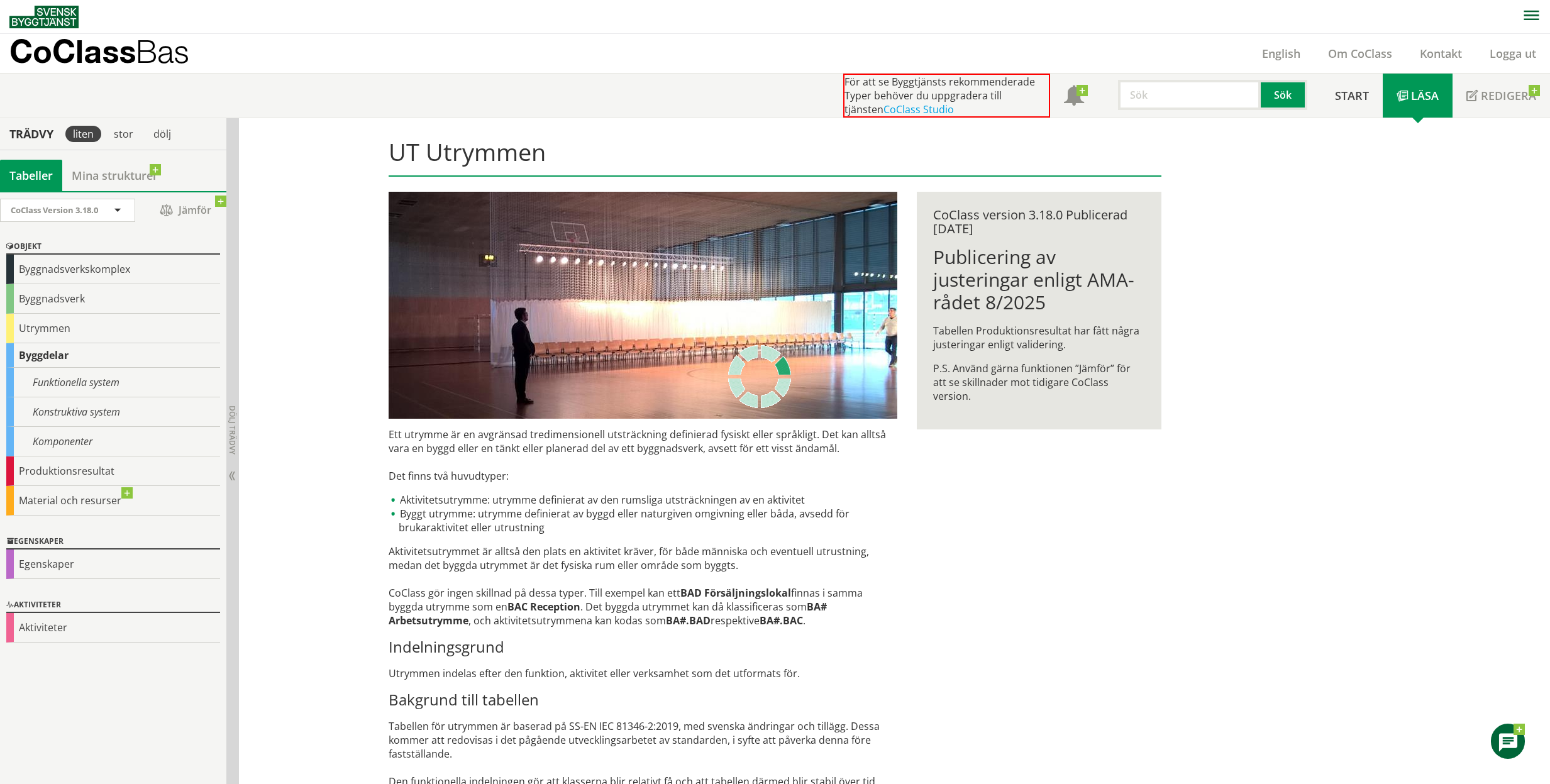
click at [14, 204] on span "CoClass Version 3.18.0" at bounding box center [54, 209] width 87 height 11
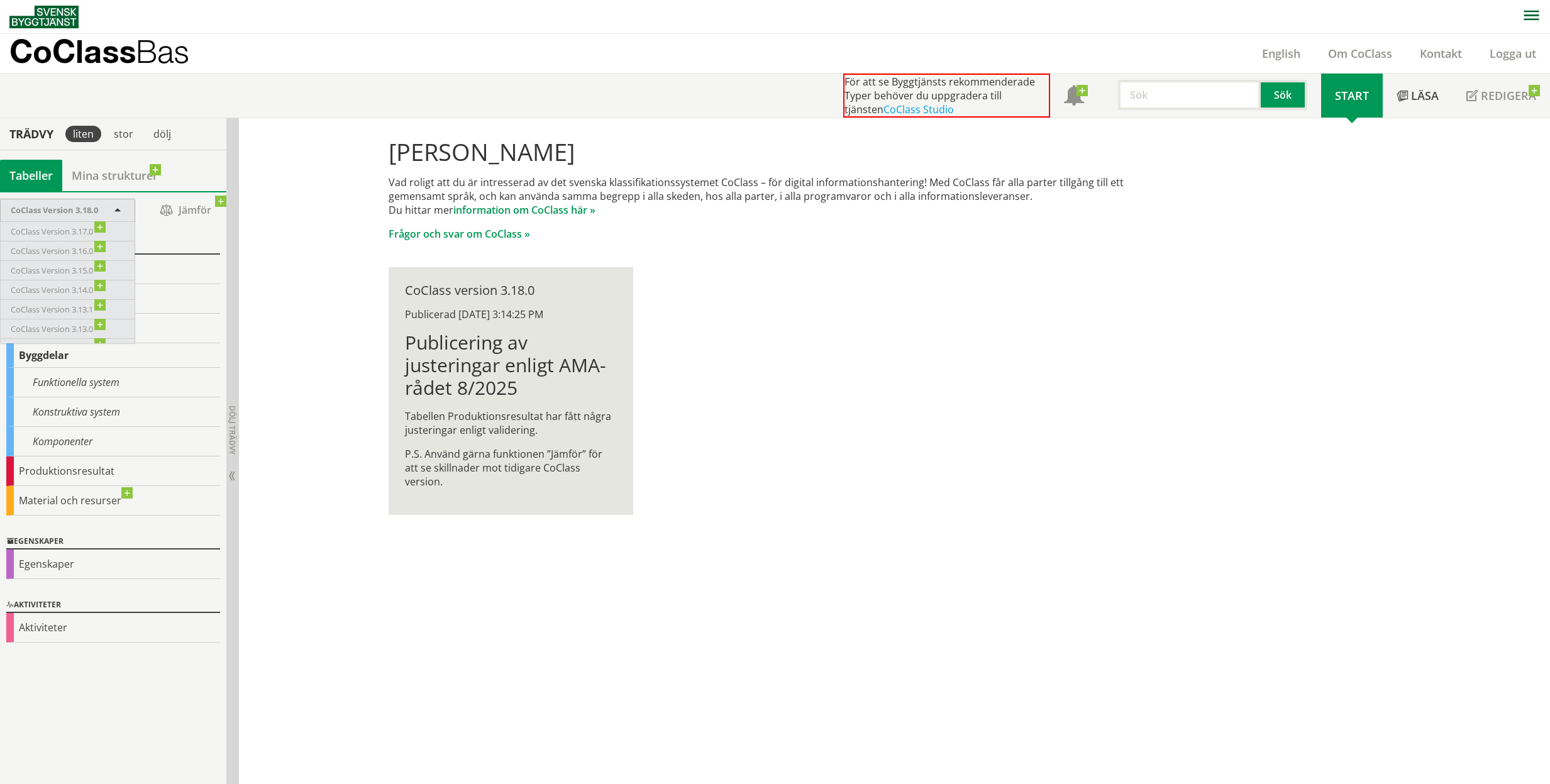
click at [264, 232] on div "[PERSON_NAME] Vad roligt att du är intresserad av det svenska klassifikationssy…" at bounding box center [894, 452] width 1311 height 666
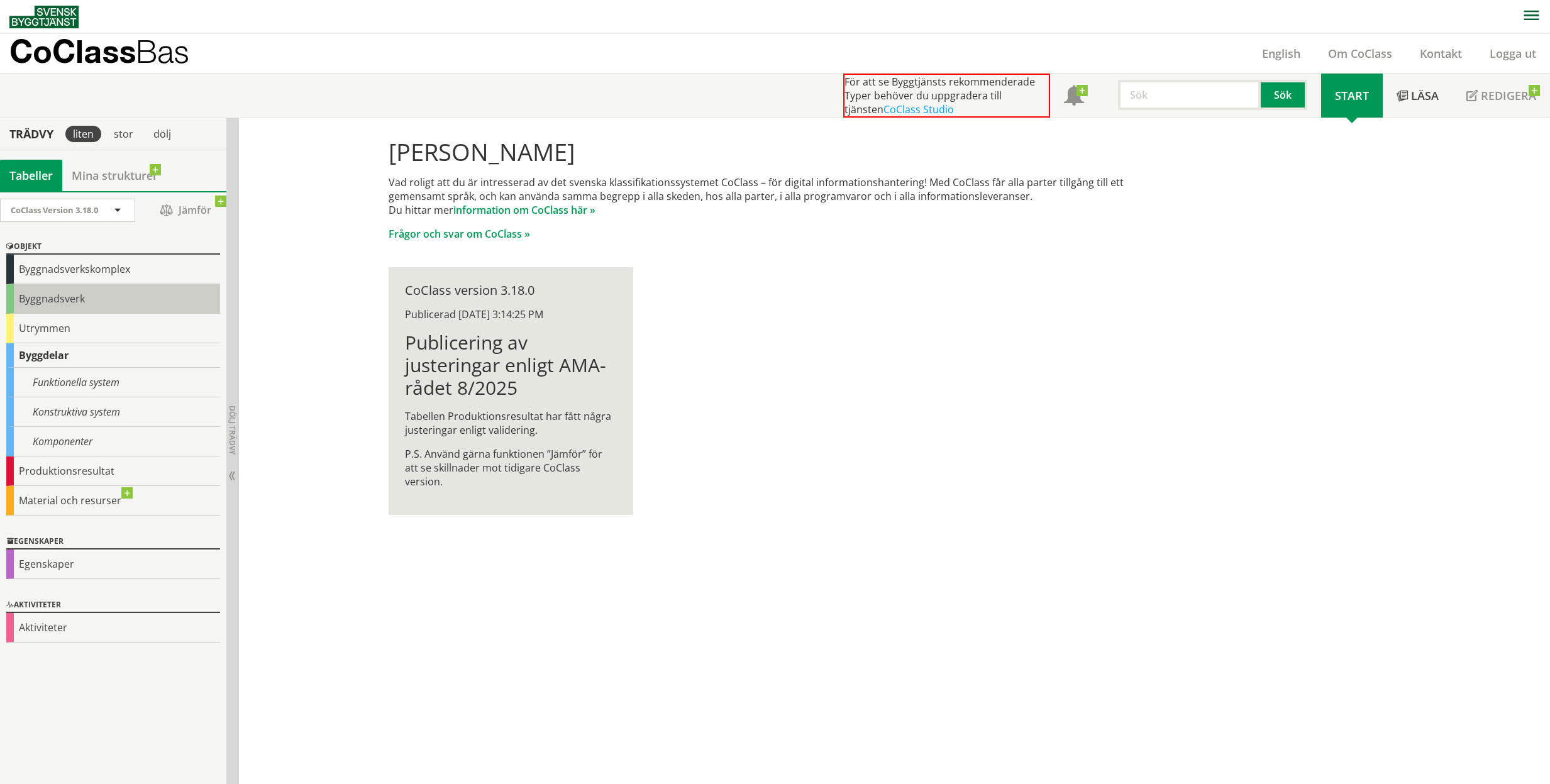
click at [66, 293] on div "Byggnadsverk" at bounding box center [113, 299] width 214 height 30
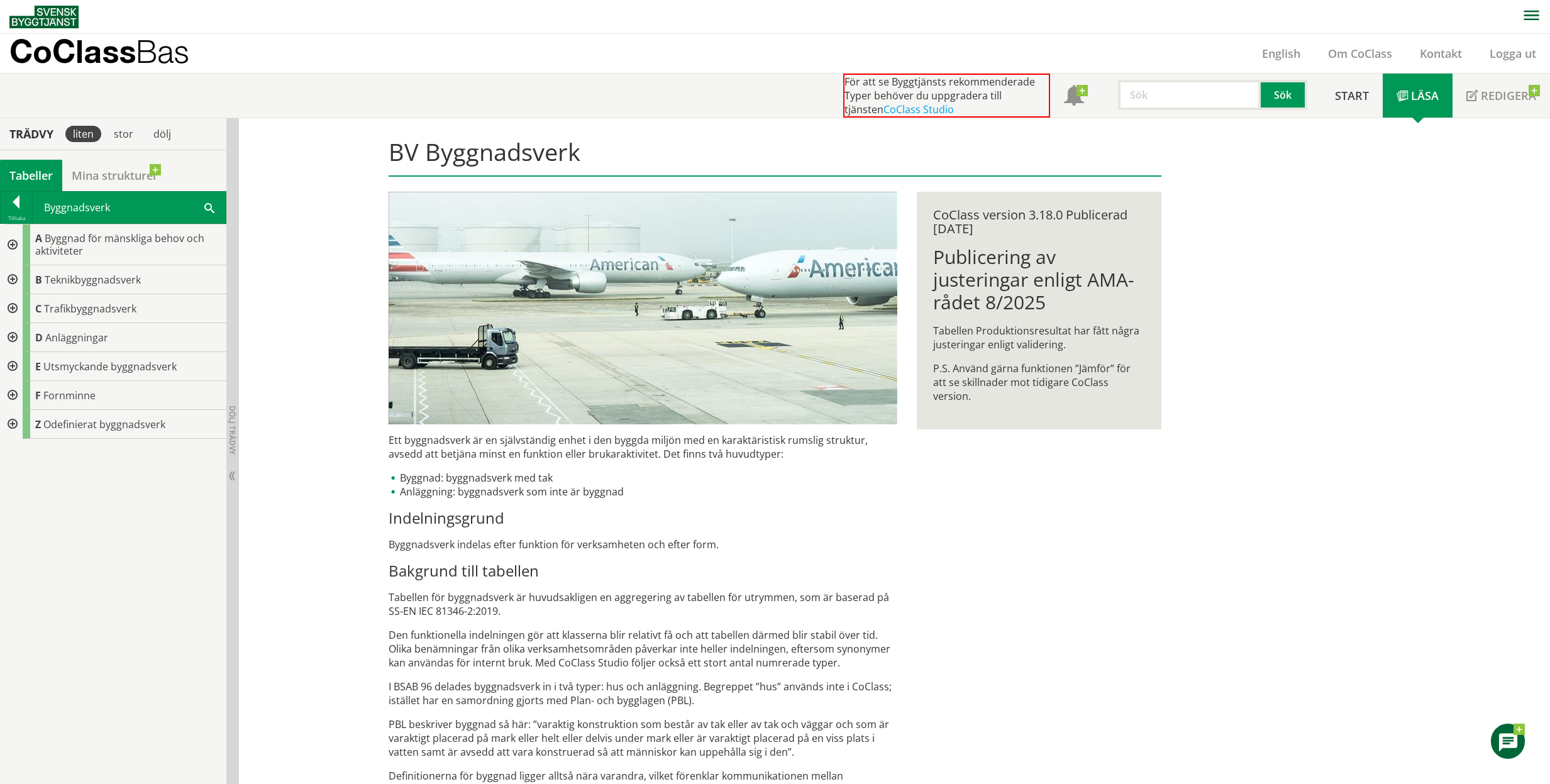
click at [15, 309] on div at bounding box center [11, 309] width 23 height 29
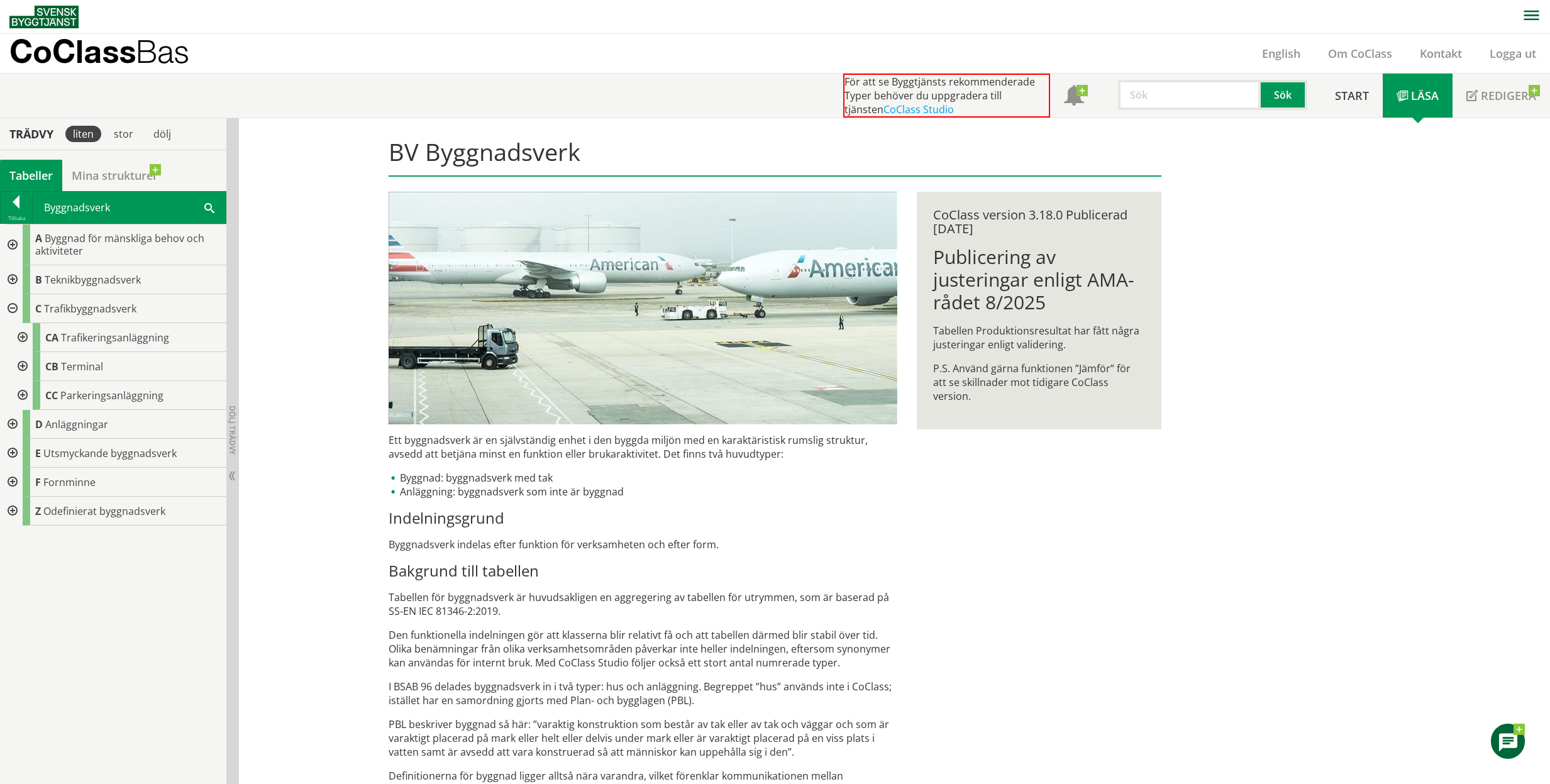
click at [24, 396] on div at bounding box center [21, 396] width 23 height 29
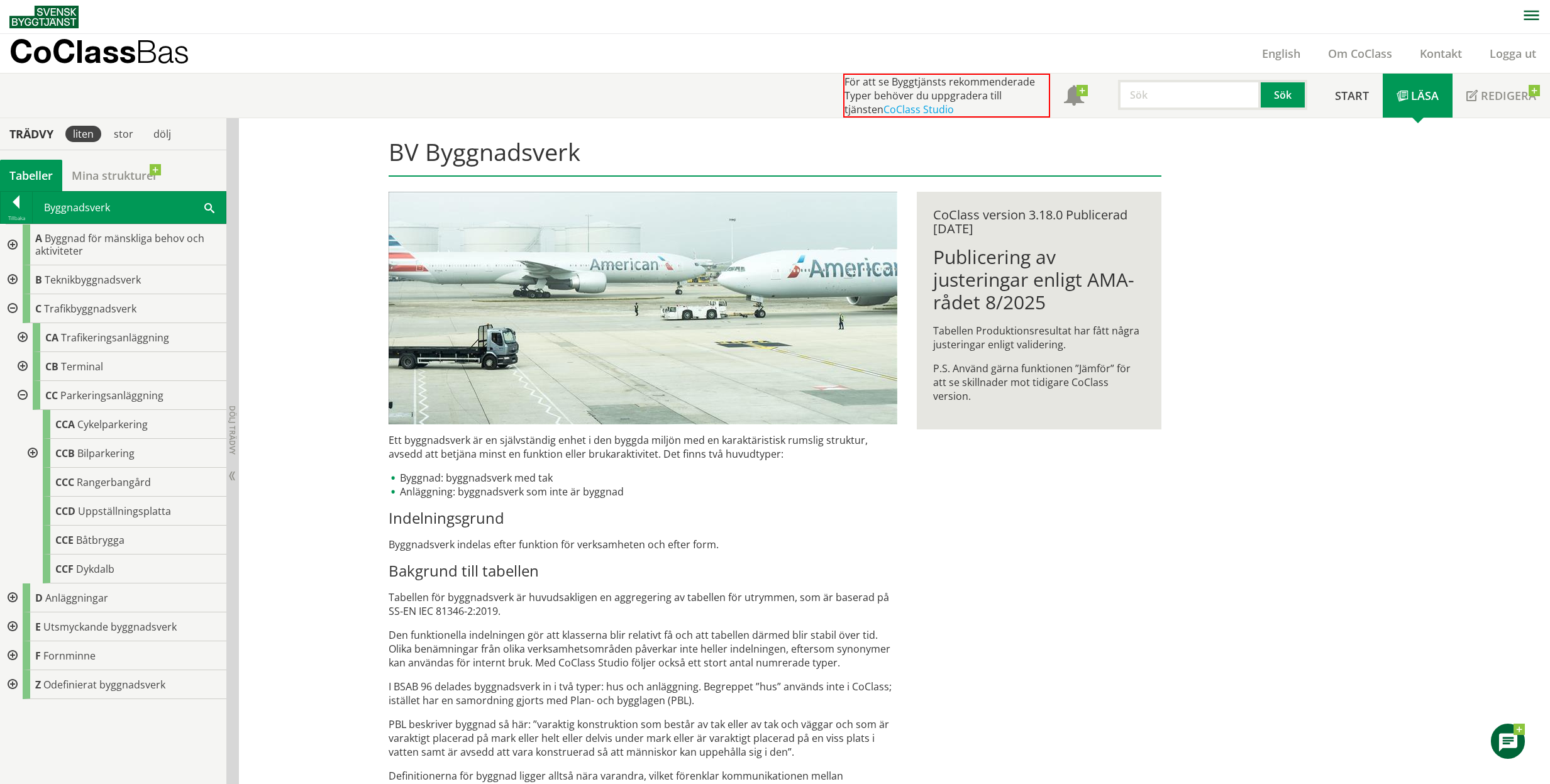
click at [23, 365] on div at bounding box center [21, 367] width 23 height 29
